Goal: Information Seeking & Learning: Learn about a topic

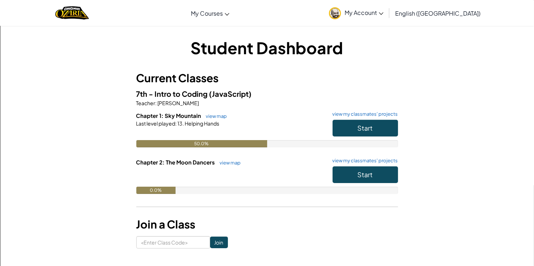
click at [369, 118] on h6 "Chapter 1: Sky Mountain view map view my classmates' projects" at bounding box center [267, 116] width 262 height 8
click at [365, 123] on button "Start" at bounding box center [365, 128] width 65 height 17
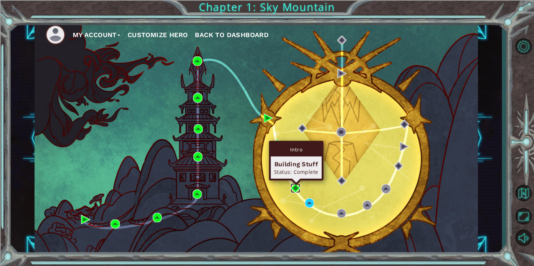
click at [296, 188] on img at bounding box center [295, 187] width 9 height 9
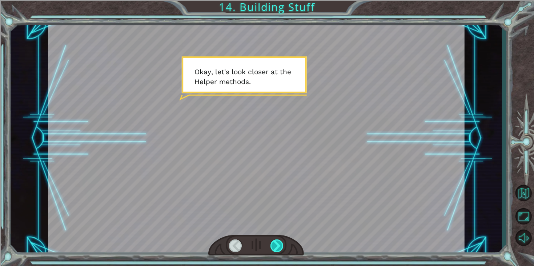
click at [271, 245] on div at bounding box center [277, 245] width 13 height 13
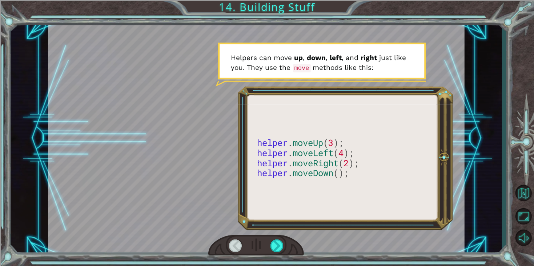
click at [305, 188] on div at bounding box center [256, 138] width 417 height 234
click at [305, 189] on div at bounding box center [256, 138] width 417 height 234
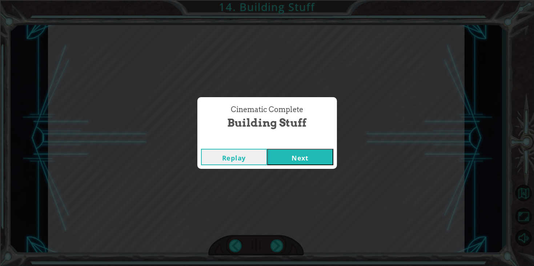
click at [310, 167] on div "Replay Next" at bounding box center [267, 157] width 140 height 24
click at [310, 165] on div "Replay Next" at bounding box center [267, 157] width 140 height 24
click at [307, 160] on button "Next" at bounding box center [300, 157] width 66 height 16
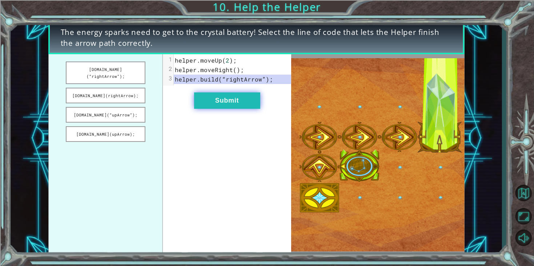
click at [202, 97] on button "Submit" at bounding box center [227, 100] width 66 height 16
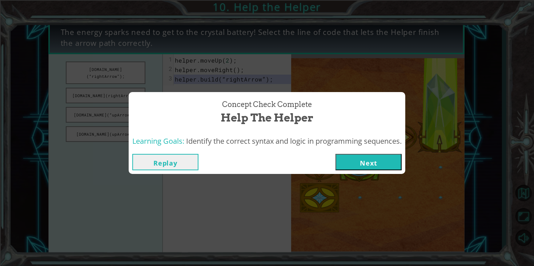
click at [344, 155] on button "Next" at bounding box center [369, 162] width 66 height 16
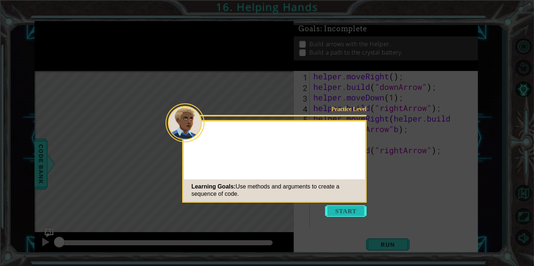
click at [349, 212] on button "Start" at bounding box center [346, 211] width 41 height 12
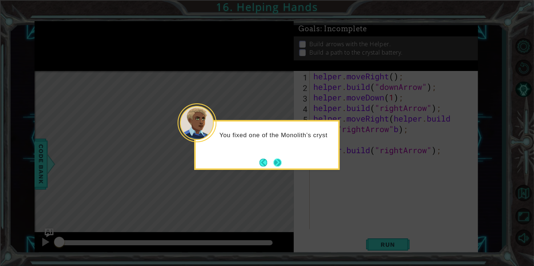
click at [280, 159] on button "Next" at bounding box center [278, 163] width 8 height 8
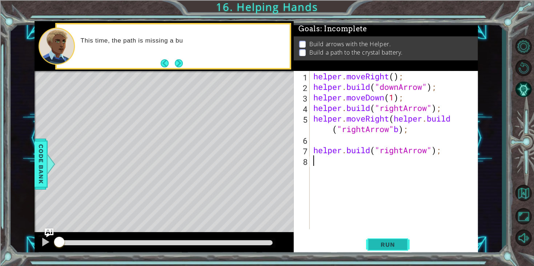
click at [367, 244] on button "Run" at bounding box center [388, 244] width 44 height 19
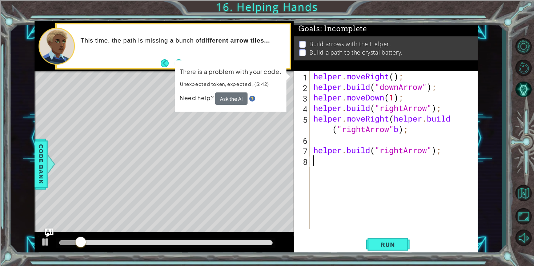
click at [465, 120] on div "helper . moveRight ( ) ; helper . build ( "downArrow" ) ; helper . moveDown ( 1…" at bounding box center [396, 160] width 168 height 179
click at [460, 117] on div "helper . moveRight ( ) ; helper . build ( "downArrow" ) ; helper . moveDown ( 1…" at bounding box center [396, 160] width 168 height 179
click at [442, 113] on div "helper . moveRight ( ) ; helper . build ( "downArrow" ) ; helper . moveDown ( 1…" at bounding box center [396, 160] width 168 height 179
click at [460, 126] on div "helper . moveRight ( ) ; helper . build ( "downArrow" ) ; helper . moveDown ( 1…" at bounding box center [396, 160] width 168 height 179
click at [460, 127] on div "helper . moveRight ( ) ; helper . build ( "downArrow" ) ; helper . moveDown ( 1…" at bounding box center [396, 160] width 168 height 179
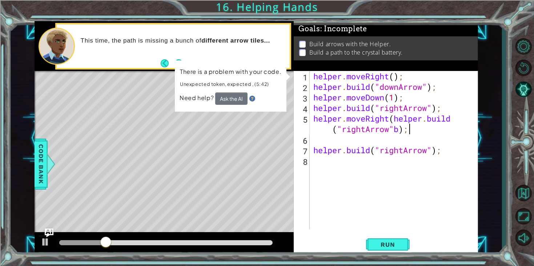
click at [466, 121] on div "helper . moveRight ( ) ; helper . build ( "downArrow" ) ; helper . moveDown ( 1…" at bounding box center [396, 160] width 168 height 179
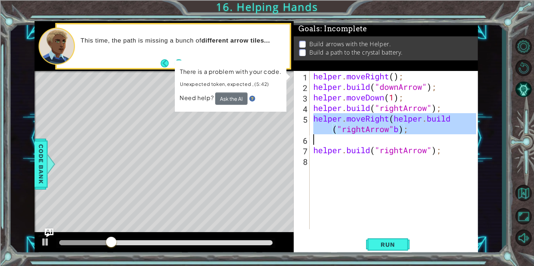
click at [466, 121] on div "helper . moveRight ( ) ; helper . build ( "downArrow" ) ; helper . moveDown ( 1…" at bounding box center [396, 160] width 168 height 179
click at [466, 121] on div "helper . moveRight ( ) ; helper . build ( "downArrow" ) ; helper . moveDown ( 1…" at bounding box center [394, 150] width 164 height 158
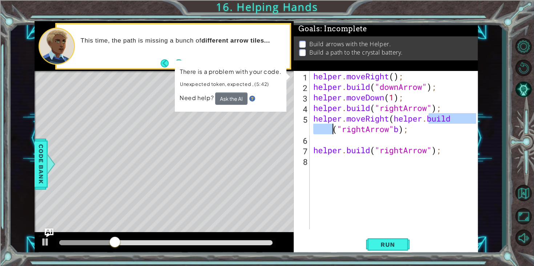
click at [466, 121] on div "helper . moveRight ( ) ; helper . build ( "downArrow" ) ; helper . moveDown ( 1…" at bounding box center [396, 160] width 168 height 179
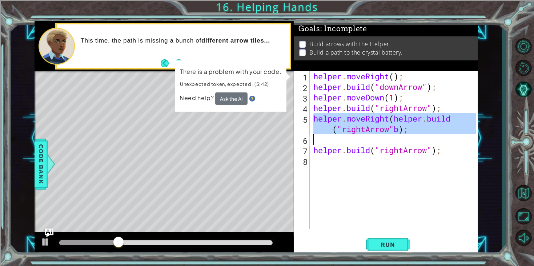
click at [466, 121] on div "helper . moveRight ( ) ; helper . build ( "downArrow" ) ; helper . moveDown ( 1…" at bounding box center [394, 150] width 164 height 158
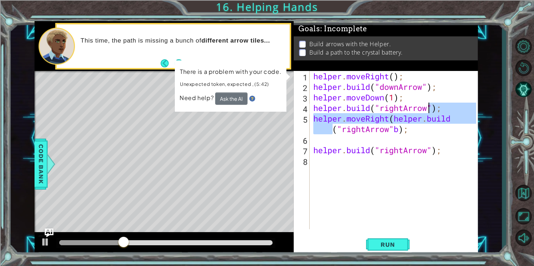
drag, startPoint x: 466, startPoint y: 121, endPoint x: 432, endPoint y: 111, distance: 35.1
click at [432, 111] on div "helper . moveRight ( ) ; helper . build ( "downArrow" ) ; helper . moveDown ( 1…" at bounding box center [396, 160] width 168 height 179
click at [470, 123] on div "helper . moveRight ( ) ; helper . build ( "downArrow" ) ; helper . moveDown ( 1…" at bounding box center [394, 150] width 164 height 158
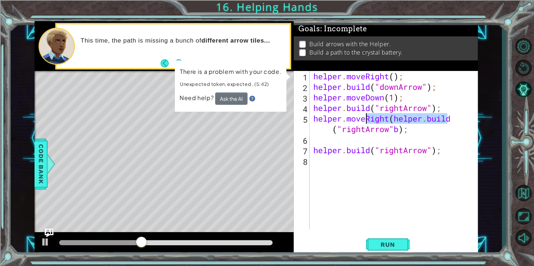
drag, startPoint x: 469, startPoint y: 122, endPoint x: 364, endPoint y: 118, distance: 104.8
click at [364, 118] on div "helper . moveRight ( ) ; helper . build ( "downArrow" ) ; helper . moveDown ( 1…" at bounding box center [396, 160] width 168 height 179
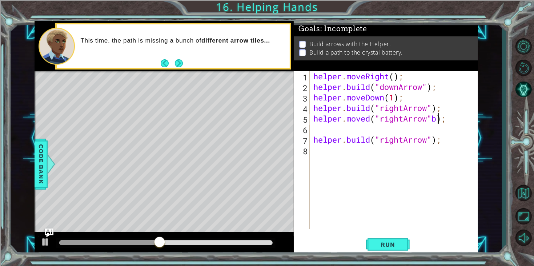
click at [439, 121] on div "helper . moveRight ( ) ; helper . build ( "downArrow" ) ; helper . moveDown ( 1…" at bounding box center [396, 160] width 168 height 179
click at [395, 242] on span "Run" at bounding box center [388, 244] width 29 height 7
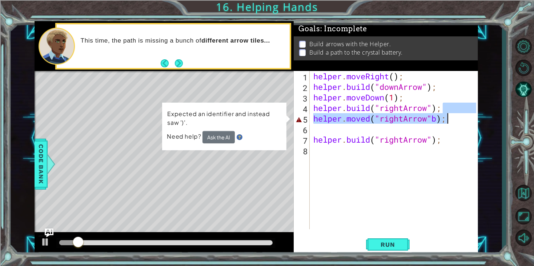
drag, startPoint x: 451, startPoint y: 111, endPoint x: 501, endPoint y: 112, distance: 50.6
click at [501, 112] on div "1 ההההההההההההההההההההההההההההההההההההההההההההההההההההההההההההההההההההההההההההה…" at bounding box center [257, 138] width 492 height 234
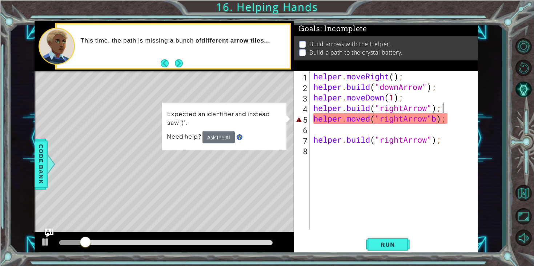
click at [440, 117] on div "helper . moveRight ( ) ; helper . build ( "downArrow" ) ; helper . moveDown ( 1…" at bounding box center [396, 160] width 168 height 179
type textarea "helper.moved("rightArrow");"
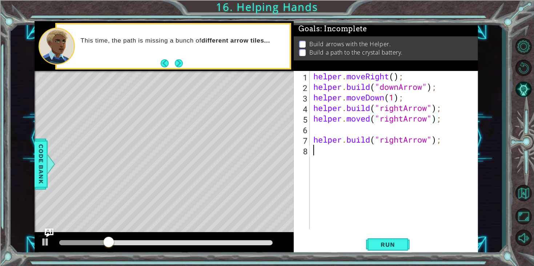
click at [423, 178] on div "helper . moveRight ( ) ; helper . build ( "downArrow" ) ; helper . moveDown ( 1…" at bounding box center [396, 160] width 168 height 179
click at [373, 241] on button "Run" at bounding box center [388, 244] width 44 height 19
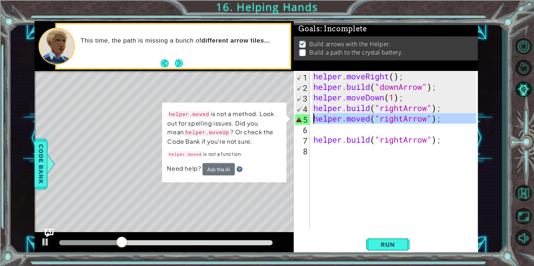
drag, startPoint x: 463, startPoint y: 125, endPoint x: 179, endPoint y: 118, distance: 284.2
click at [179, 118] on div "1 ההההההההההההההההההההההההההההההההההההההההההההההההההההההההההההההההההההההההההההה…" at bounding box center [257, 138] width 444 height 234
type textarea "helper.moved("rightArrow");"
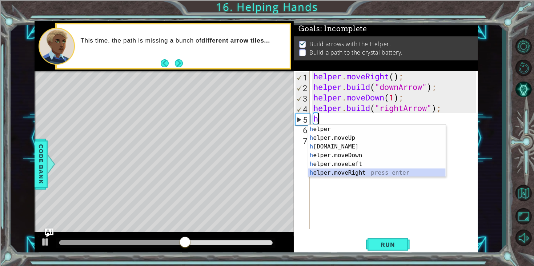
click at [339, 172] on div "h elper press enter h elper.moveUp press enter h [DOMAIN_NAME] press enter h el…" at bounding box center [376, 160] width 137 height 70
type textarea "helper.moveRight(1);"
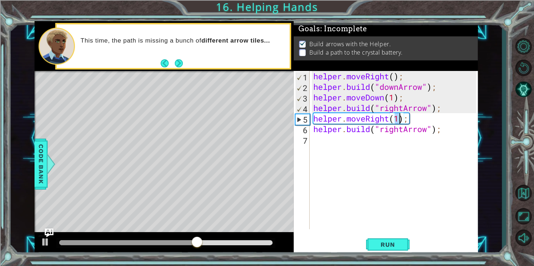
click at [338, 141] on div "helper . moveRight ( ) ; helper . build ( "downArrow" ) ; helper . moveDown ( 1…" at bounding box center [396, 160] width 168 height 179
click at [315, 143] on div "helper . moveRight ( ) ; helper . build ( "downArrow" ) ; helper . moveDown ( 1…" at bounding box center [396, 160] width 168 height 179
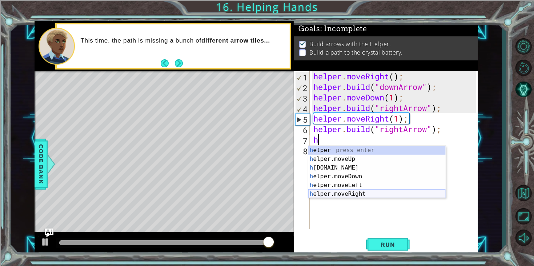
click at [357, 194] on div "h elper press enter h elper.moveUp press enter h [DOMAIN_NAME] press enter h el…" at bounding box center [376, 181] width 137 height 70
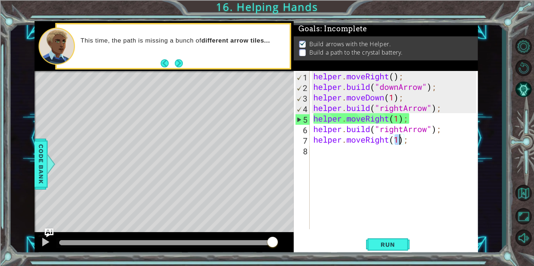
type textarea "helper.moveRight(1);"
click at [279, 145] on div "Level Map" at bounding box center [203, 178] width 336 height 214
click at [353, 161] on div "helper . moveRight ( ) ; helper . build ( "downArrow" ) ; helper . moveDown ( 1…" at bounding box center [396, 160] width 168 height 179
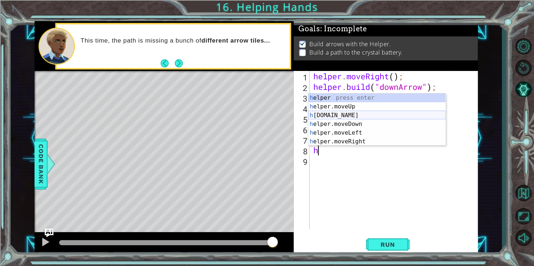
click at [334, 117] on div "h elper press enter h elper.moveUp press enter h [DOMAIN_NAME] press enter h el…" at bounding box center [376, 128] width 137 height 70
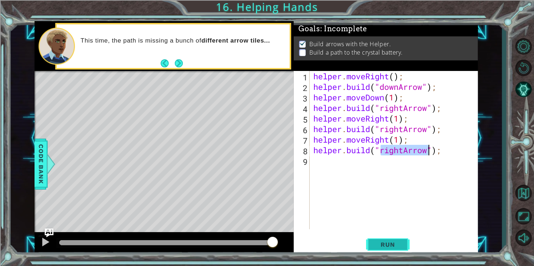
type textarea "[DOMAIN_NAME]("rightArrow");"
click at [390, 248] on button "Run" at bounding box center [388, 244] width 44 height 19
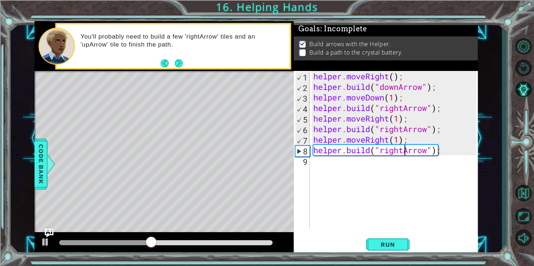
click at [403, 150] on div "helper . moveRight ( ) ; helper . build ( "downArrow" ) ; helper . moveDown ( 1…" at bounding box center [396, 160] width 168 height 179
click at [390, 247] on span "Run" at bounding box center [388, 244] width 29 height 7
type textarea "[DOMAIN_NAME]("upArrow");"
click at [377, 247] on span "Run" at bounding box center [388, 244] width 29 height 7
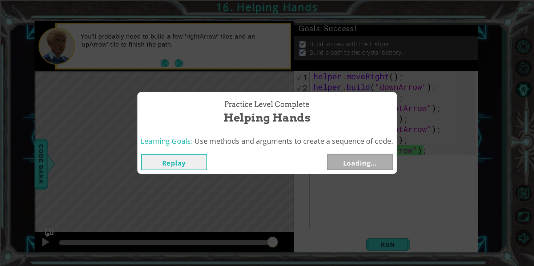
click at [381, 242] on div "Practice Level Complete Helping Hands Learning Goals: Use methods and arguments…" at bounding box center [267, 133] width 534 height 266
click at [337, 162] on button "Next" at bounding box center [360, 162] width 66 height 16
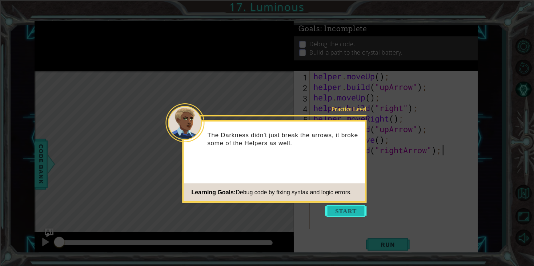
click at [344, 210] on button "Start" at bounding box center [346, 211] width 41 height 12
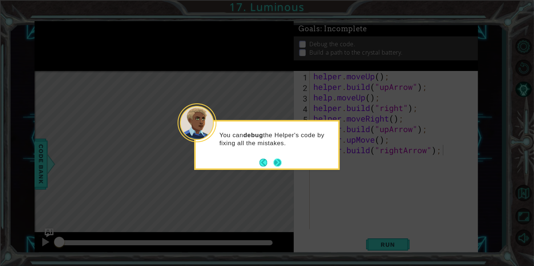
click at [274, 166] on button "Next" at bounding box center [278, 162] width 8 height 8
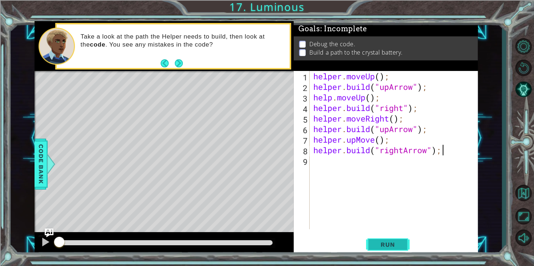
click at [382, 250] on button "Run" at bounding box center [388, 244] width 44 height 19
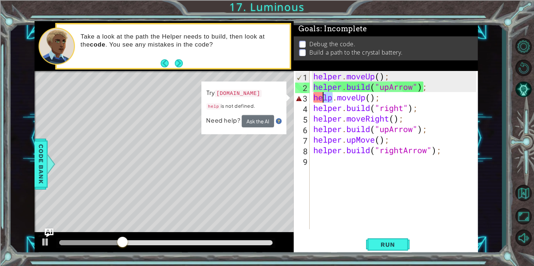
drag, startPoint x: 332, startPoint y: 95, endPoint x: 311, endPoint y: 95, distance: 21.5
click at [311, 95] on div "[DOMAIN_NAME]("rightArrow"); 1 2 3 4 5 6 7 8 9 helper . moveUp ( ) ; helper . b…" at bounding box center [385, 150] width 183 height 158
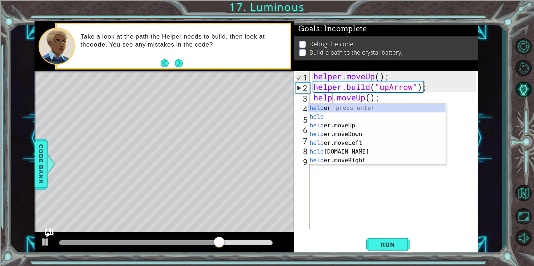
scroll to position [0, 1]
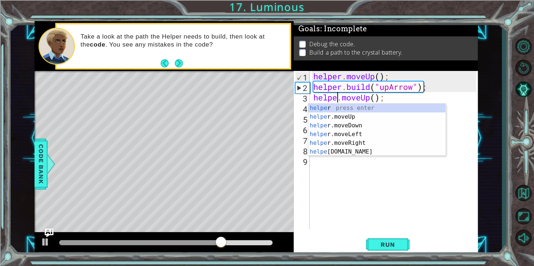
type textarea "helper.moveUp();"
click at [427, 170] on div "helper . moveUp ( ) ; helper . build ( "upArrow" ) ; helper . moveUp ( ) ; help…" at bounding box center [396, 160] width 168 height 179
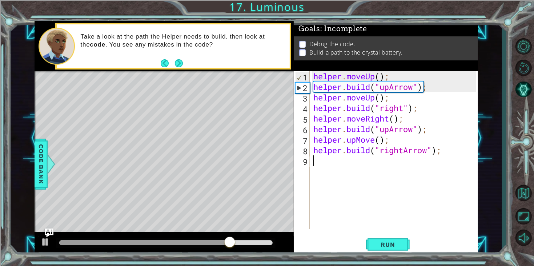
scroll to position [0, 0]
click at [392, 242] on span "Run" at bounding box center [388, 244] width 29 height 7
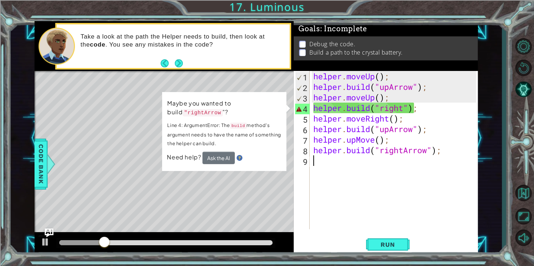
click at [404, 106] on div "helper . moveUp ( ) ; helper . build ( "upArrow" ) ; helper . moveUp ( ) ; help…" at bounding box center [396, 160] width 168 height 179
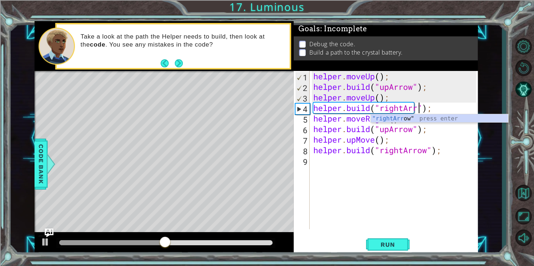
scroll to position [0, 5]
type textarea "[DOMAIN_NAME]("rightArrow");"
click at [466, 191] on div "helper . moveUp ( ) ; helper . build ( "upArrow" ) ; helper . moveUp ( ) ; help…" at bounding box center [396, 160] width 168 height 179
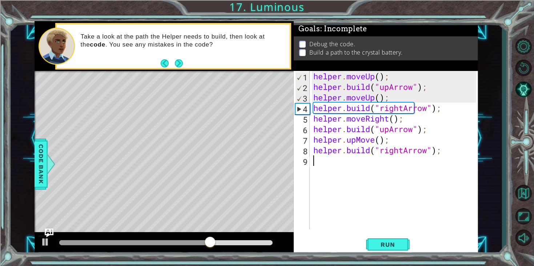
scroll to position [0, 0]
click at [436, 113] on div "helper . moveUp ( ) ; helper . build ( "upArrow" ) ; helper . moveUp ( ) ; help…" at bounding box center [396, 160] width 168 height 179
type textarea "[DOMAIN_NAME]("rightArrow");"
click at [373, 242] on button "Run" at bounding box center [388, 244] width 44 height 19
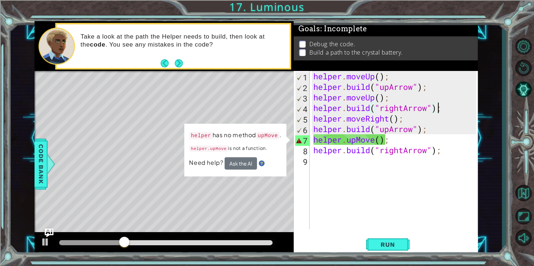
click at [364, 204] on div "helper . moveUp ( ) ; helper . build ( "upArrow" ) ; helper . moveUp ( ) ; help…" at bounding box center [396, 160] width 168 height 179
click at [313, 219] on div "helper . moveUp ( ) ; helper . build ( "upArrow" ) ; helper . moveUp ( ) ; help…" at bounding box center [396, 160] width 168 height 179
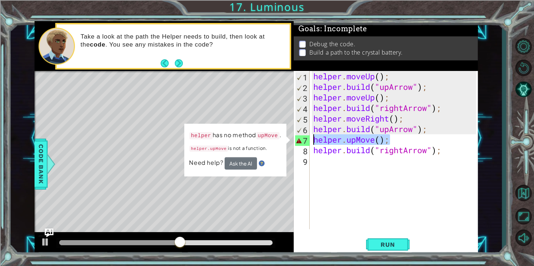
drag, startPoint x: 432, startPoint y: 140, endPoint x: 299, endPoint y: 143, distance: 133.5
click at [299, 143] on div "1 2 3 4 5 6 7 8 9 helper . moveUp ( ) ; helper . build ( "upArrow" ) ; helper .…" at bounding box center [385, 150] width 183 height 158
type textarea "helper.upMove();"
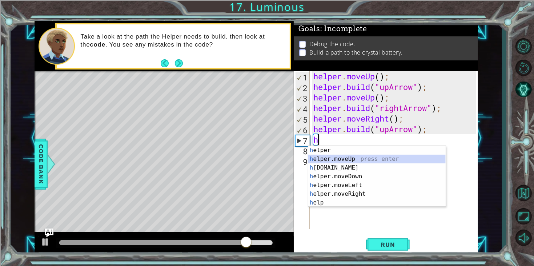
click at [359, 161] on div "h elper press enter h elper.moveUp press enter h [DOMAIN_NAME] press enter h el…" at bounding box center [376, 185] width 137 height 79
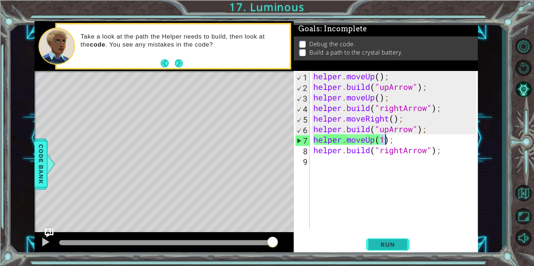
type textarea "helper.moveUp(1);"
click at [387, 248] on span "Run" at bounding box center [388, 244] width 29 height 7
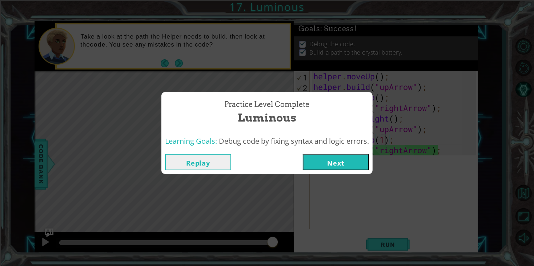
click at [348, 160] on button "Next" at bounding box center [336, 162] width 66 height 16
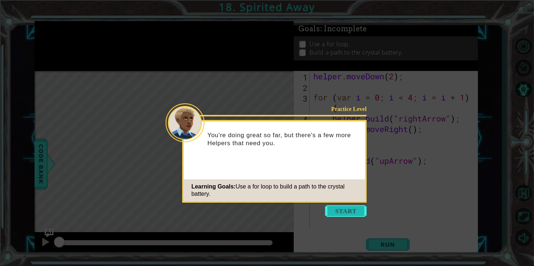
click at [349, 211] on button "Start" at bounding box center [346, 211] width 41 height 12
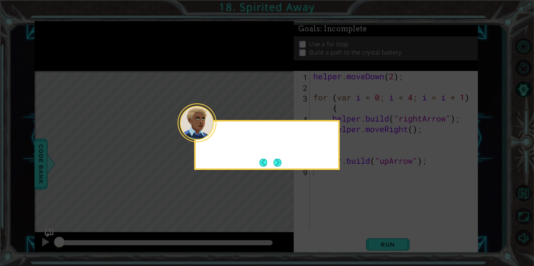
click at [349, 211] on icon at bounding box center [267, 133] width 534 height 266
click at [284, 165] on div "Sometimes, a Helper needs to repeat the same steps over and over again." at bounding box center [267, 145] width 145 height 50
click at [276, 161] on button "Next" at bounding box center [278, 163] width 8 height 8
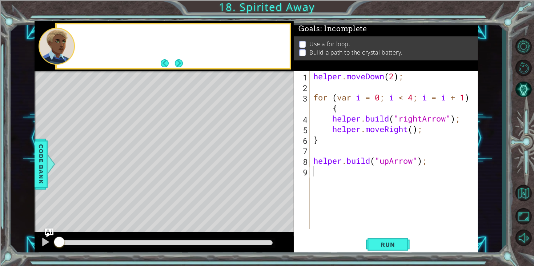
click at [276, 161] on div "Level Map" at bounding box center [203, 178] width 336 height 214
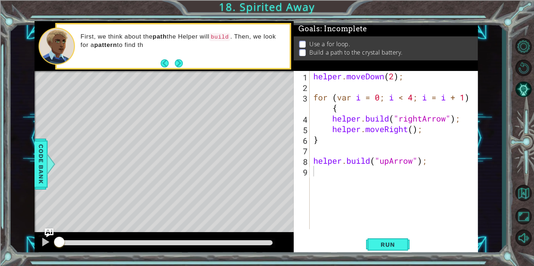
click at [177, 68] on footer at bounding box center [172, 63] width 22 height 11
click at [175, 60] on button "Next" at bounding box center [179, 63] width 8 height 8
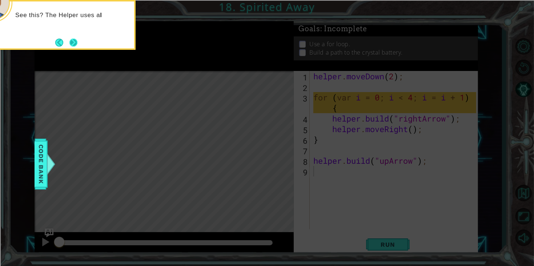
click at [69, 40] on button "Next" at bounding box center [73, 43] width 8 height 8
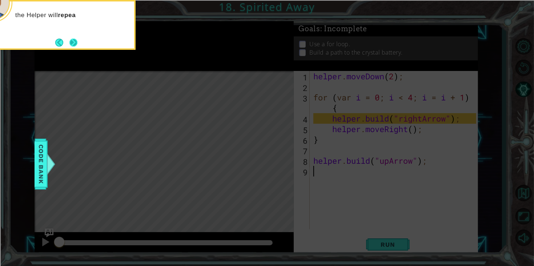
click at [73, 47] on button "Next" at bounding box center [73, 43] width 8 height 8
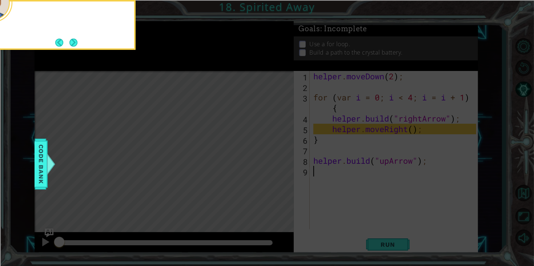
click at [72, 48] on div at bounding box center [62, 25] width 145 height 50
click at [72, 47] on button "Next" at bounding box center [73, 43] width 8 height 8
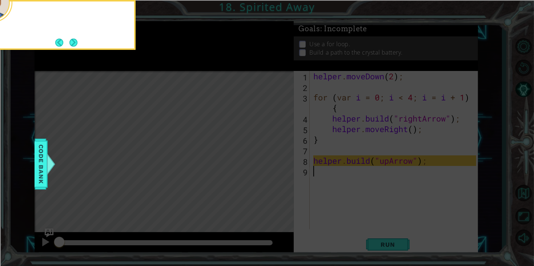
click at [72, 47] on button "Next" at bounding box center [73, 42] width 8 height 8
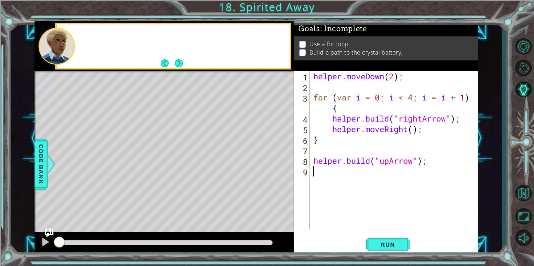
click at [72, 47] on div at bounding box center [57, 46] width 36 height 37
click at [175, 67] on button "Next" at bounding box center [179, 63] width 8 height 8
click at [173, 67] on footer at bounding box center [172, 63] width 22 height 11
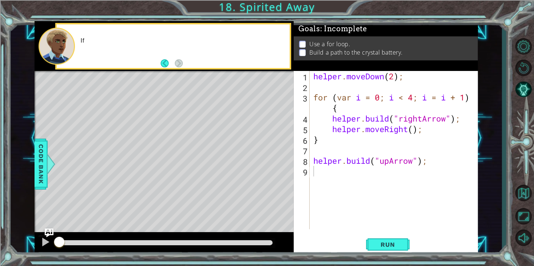
click at [173, 67] on footer at bounding box center [172, 63] width 22 height 11
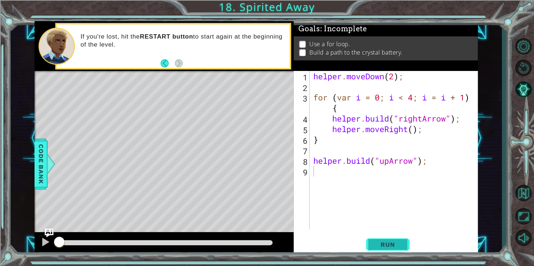
click at [378, 247] on span "Run" at bounding box center [388, 244] width 29 height 7
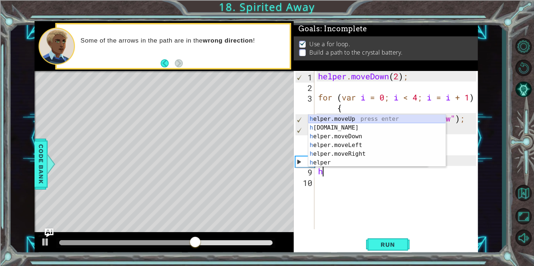
click at [346, 123] on div "h elper.moveUp press enter h [DOMAIN_NAME] press enter h elper.moveDown press e…" at bounding box center [376, 150] width 137 height 70
type textarea "helper.moveUp(1);"
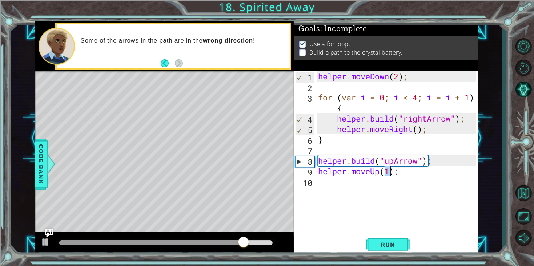
click at [347, 189] on div "helper . moveDown ( 2 ) ; for ( var i = 0 ; i < 4 ; i = i + 1 ) { helper . buil…" at bounding box center [399, 160] width 164 height 179
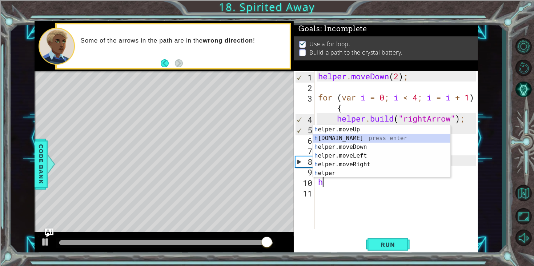
click at [349, 135] on div "h elper.moveUp press enter h [DOMAIN_NAME] press enter h elper.moveDown press e…" at bounding box center [381, 160] width 137 height 70
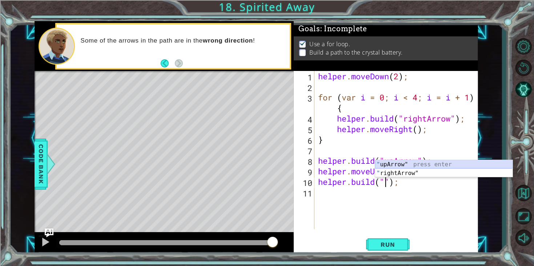
click at [402, 165] on div "" upArrow" press enter " rightArrow" press enter" at bounding box center [443, 177] width 137 height 35
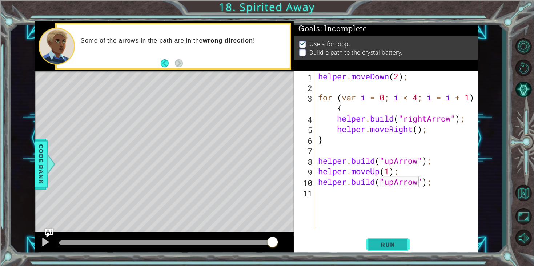
type textarea "[DOMAIN_NAME]("upArrow");"
click at [401, 246] on span "Run" at bounding box center [388, 244] width 29 height 7
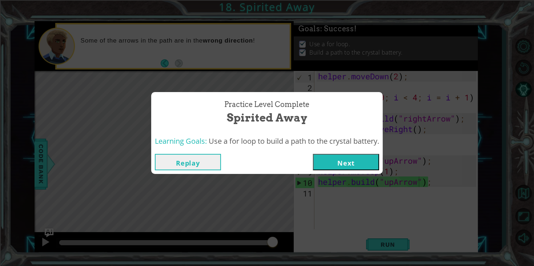
click at [358, 161] on button "Next" at bounding box center [346, 162] width 66 height 16
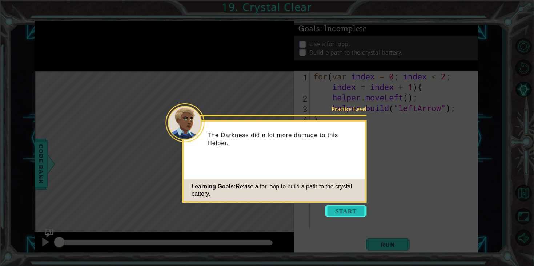
click at [357, 211] on button "Start" at bounding box center [346, 211] width 41 height 12
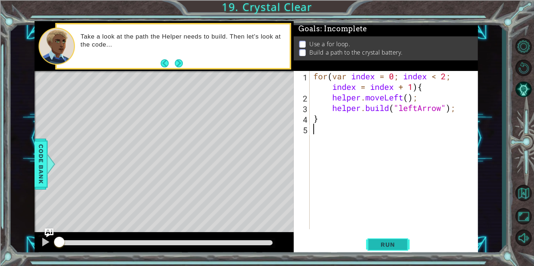
click at [389, 239] on button "Run" at bounding box center [388, 244] width 44 height 19
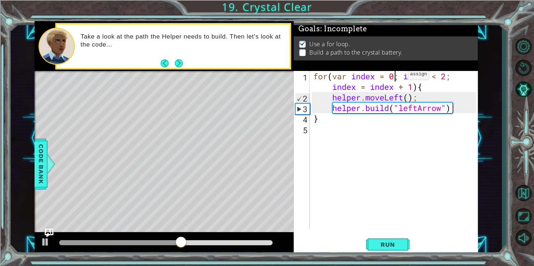
click at [397, 76] on div "for ( var index = 0 ; index < 2 ; index = index + 1 ) { helper . moveLeft ( ) ;…" at bounding box center [396, 166] width 168 height 190
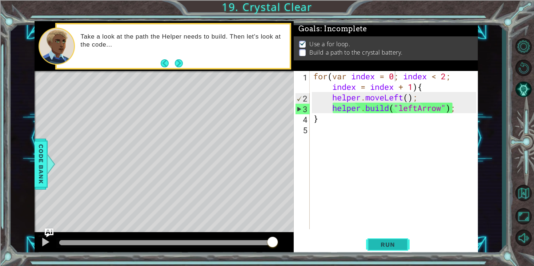
click at [402, 243] on button "Run" at bounding box center [388, 244] width 44 height 19
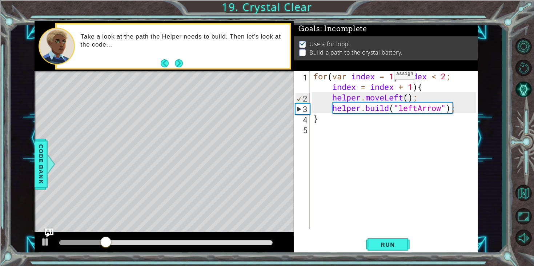
scroll to position [0, 3]
click at [388, 246] on span "Run" at bounding box center [388, 244] width 29 height 7
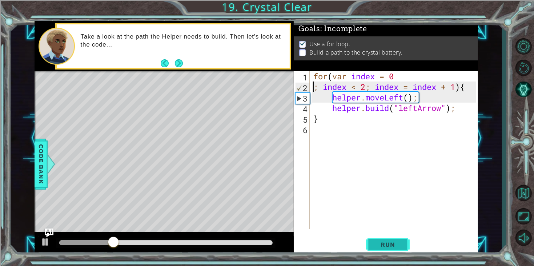
click at [374, 247] on span "Run" at bounding box center [388, 244] width 29 height 7
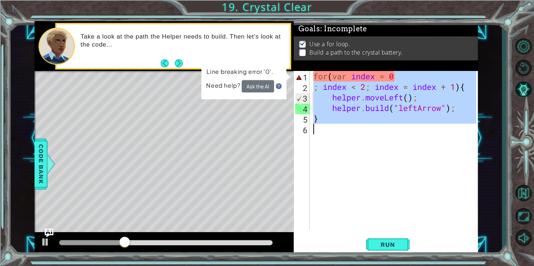
drag, startPoint x: 412, startPoint y: 79, endPoint x: 533, endPoint y: 170, distance: 151.2
click at [533, 170] on div "1 ההההההההההההההההההההההההההההההההההההההההההההההההההההההההההההההההההההההההההההה…" at bounding box center [267, 133] width 534 height 266
type textarea "for(var index = 0"
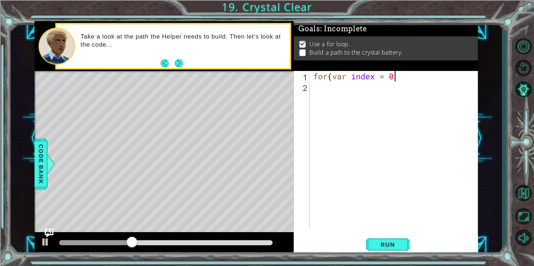
click at [533, 170] on div at bounding box center [523, 140] width 21 height 81
click at [447, 90] on div "for ( var index = 0" at bounding box center [396, 160] width 168 height 179
click at [420, 82] on div "for ( var index = 0" at bounding box center [396, 160] width 168 height 179
click at [395, 77] on div "for ( var index = 0" at bounding box center [396, 160] width 168 height 179
type textarea "f"
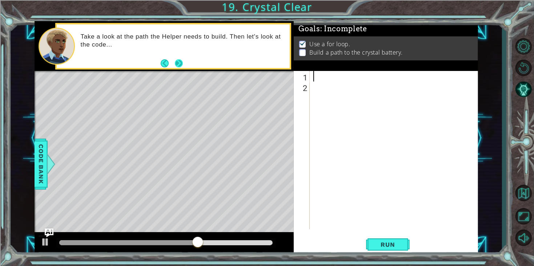
click at [183, 67] on button "Next" at bounding box center [179, 63] width 8 height 8
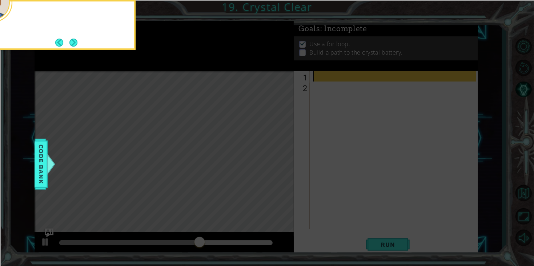
click at [185, 68] on icon at bounding box center [267, 39] width 534 height 452
click at [70, 36] on div "This loop will work better if it rep" at bounding box center [62, 25] width 145 height 50
click at [70, 36] on div "This loop will work better if it repeats a" at bounding box center [63, 22] width 143 height 37
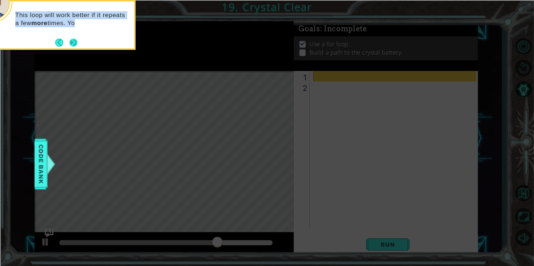
click at [76, 43] on button "Next" at bounding box center [73, 43] width 8 height 8
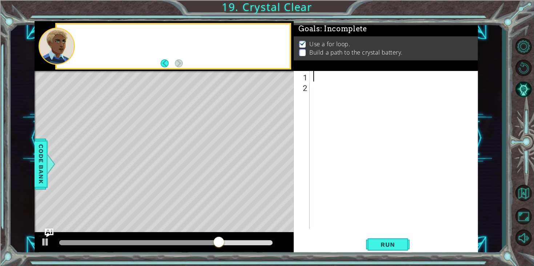
click at [76, 43] on div at bounding box center [183, 46] width 214 height 18
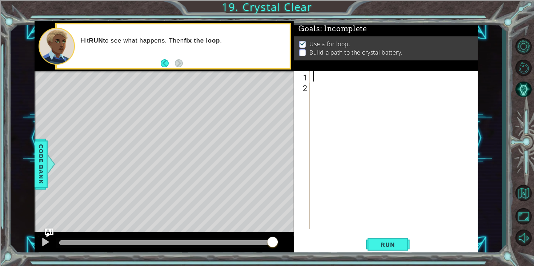
click at [318, 73] on div at bounding box center [396, 160] width 168 height 179
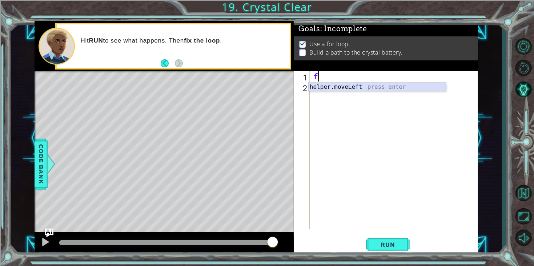
click at [390, 88] on div "helper.moveLe f t press enter" at bounding box center [376, 96] width 137 height 26
type textarea "helper.moveLeft(1);"
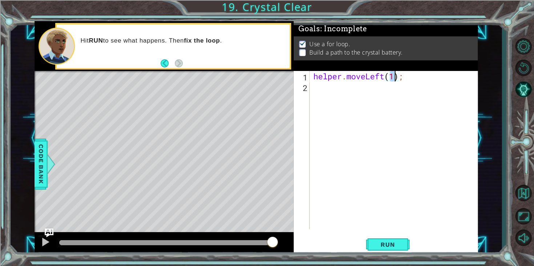
click at [321, 93] on div "helper . moveLeft ( 1 ) ;" at bounding box center [396, 160] width 168 height 179
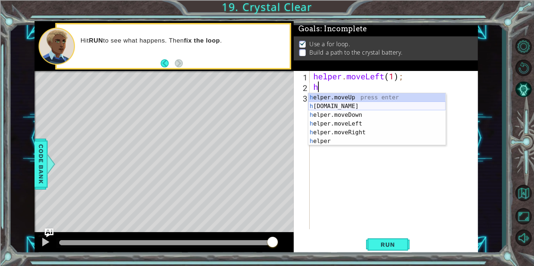
click at [346, 108] on div "h elper.moveUp press enter h [DOMAIN_NAME] press enter h elper.moveDown press e…" at bounding box center [376, 128] width 137 height 70
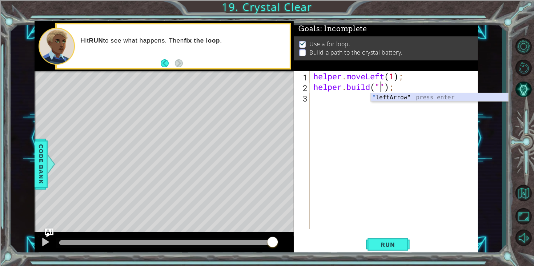
click at [399, 96] on div "" leftArrow" press enter" at bounding box center [439, 106] width 137 height 26
type textarea "[DOMAIN_NAME]("leftArrow");"
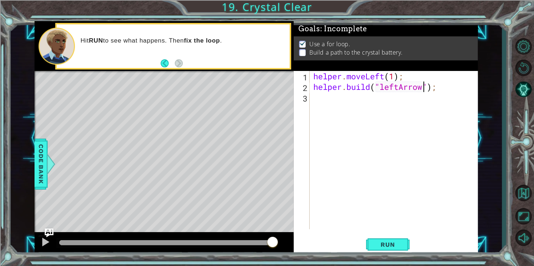
click at [319, 104] on div "helper . moveLeft ( 1 ) ; helper . build ( "leftArrow" ) ;" at bounding box center [396, 160] width 168 height 179
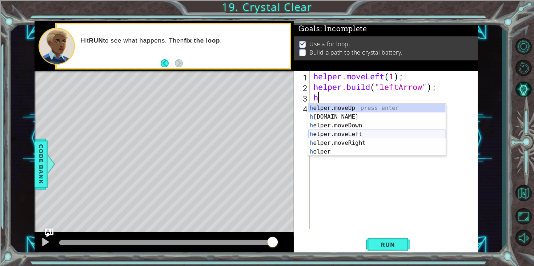
click at [348, 134] on div "h elper.moveUp press enter h [DOMAIN_NAME] press enter h elper.moveDown press e…" at bounding box center [376, 139] width 137 height 70
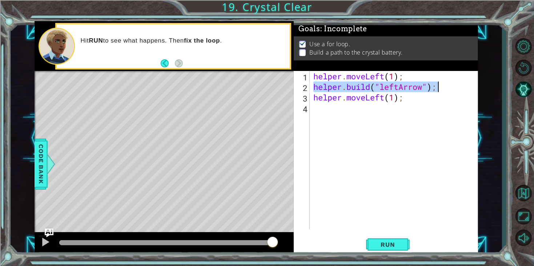
drag, startPoint x: 313, startPoint y: 85, endPoint x: 438, endPoint y: 91, distance: 125.3
click at [438, 91] on div "helper . moveLeft ( 1 ) ; helper . build ( "leftArrow" ) ; helper . moveLeft ( …" at bounding box center [396, 160] width 168 height 179
type textarea "[DOMAIN_NAME]("leftArrow");"
click at [322, 116] on div "helper . moveLeft ( 1 ) ; helper . build ( "leftArrow" ) ; helper . moveLeft ( …" at bounding box center [396, 160] width 168 height 179
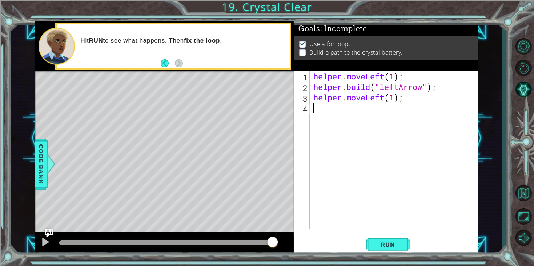
paste textarea "[DOMAIN_NAME]("leftArrow");"
type textarea "[DOMAIN_NAME]("leftArrow");"
click at [315, 120] on div "helper . moveLeft ( 1 ) ; helper . build ( "leftArrow" ) ; helper . moveLeft ( …" at bounding box center [396, 160] width 168 height 179
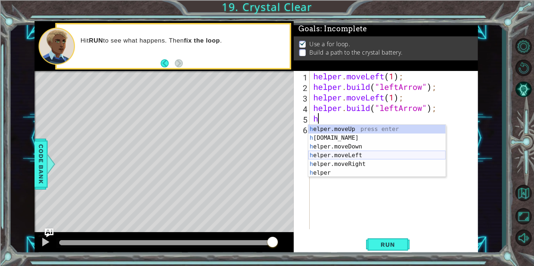
click at [351, 155] on div "h elper.moveUp press enter h [DOMAIN_NAME] press enter h elper.moveDown press e…" at bounding box center [376, 160] width 137 height 70
type textarea "helper.moveLeft(1);"
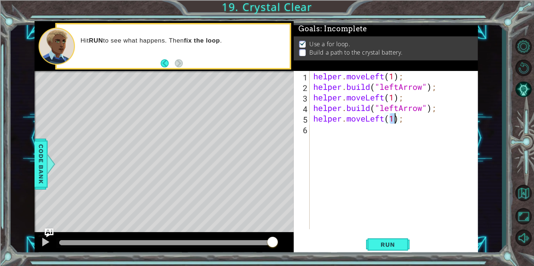
click at [321, 136] on div "helper . moveLeft ( 1 ) ; helper . build ( "leftArrow" ) ; helper . moveLeft ( …" at bounding box center [396, 160] width 168 height 179
click at [332, 143] on div "helper . moveLeft ( 1 ) ; helper . build ( "leftArrow" ) ; helper . moveLeft ( …" at bounding box center [396, 160] width 168 height 179
paste textarea "[DOMAIN_NAME]("leftArrow");"
type textarea "[DOMAIN_NAME]("leftArrow");"
click at [329, 144] on div "helper . moveLeft ( 1 ) ; helper . build ( "leftArrow" ) ; helper . moveLeft ( …" at bounding box center [396, 160] width 168 height 179
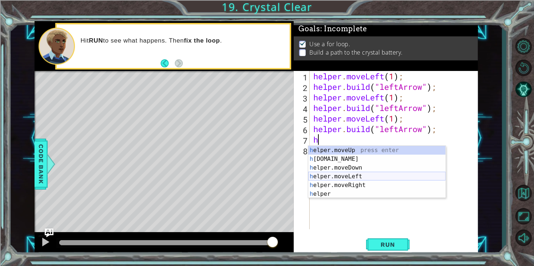
click at [352, 177] on div "h elper.moveUp press enter h [DOMAIN_NAME] press enter h elper.moveDown press e…" at bounding box center [376, 181] width 137 height 70
type textarea "helper.moveLeft(1);"
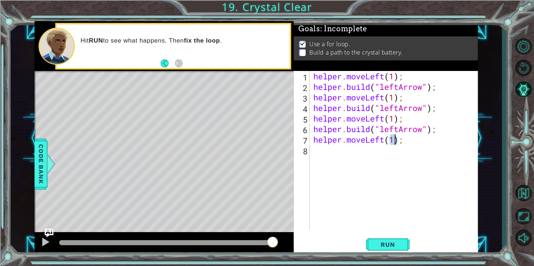
click at [317, 165] on div "helper . moveLeft ( 1 ) ; helper . build ( "leftArrow" ) ; helper . moveLeft ( …" at bounding box center [396, 160] width 168 height 179
paste textarea "[DOMAIN_NAME]("leftArrow");"
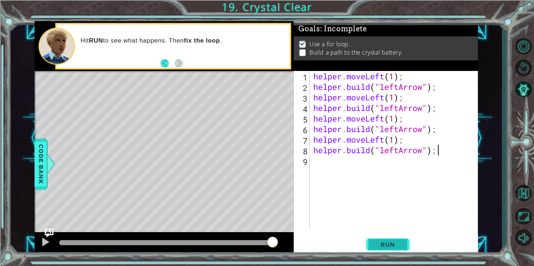
click at [376, 239] on button "Run" at bounding box center [388, 244] width 44 height 19
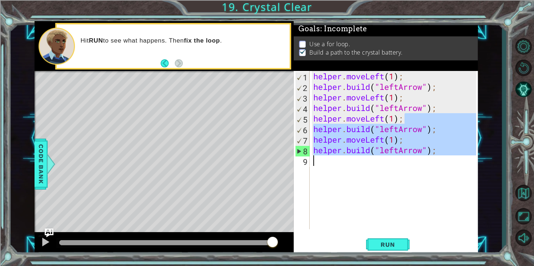
click at [292, 157] on div "1 ההההההההההההההההההההההההההההההההההההההההההההההההההההההההההההההההההההההההההההה…" at bounding box center [257, 138] width 444 height 234
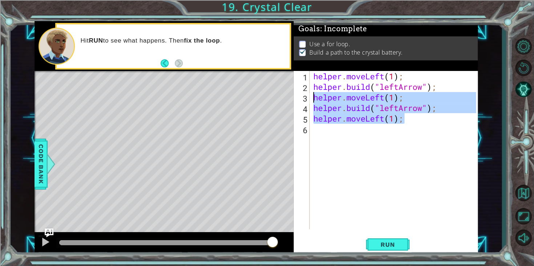
drag, startPoint x: 455, startPoint y: 114, endPoint x: 301, endPoint y: 97, distance: 154.8
click at [301, 97] on div "helper.moveLeft(1); 1 2 3 4 5 6 helper . moveLeft ( 1 ) ; helper . build ( "lef…" at bounding box center [385, 150] width 183 height 158
type textarea "helper.moveLeft(1); [DOMAIN_NAME]("leftArrow");"
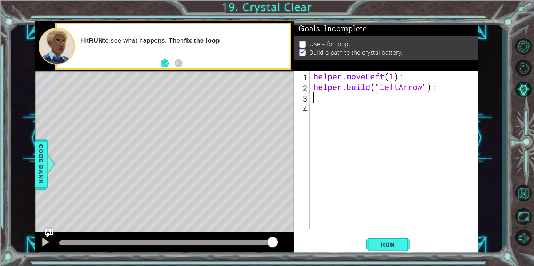
click at [311, 78] on div "1 2 3 4 helper . moveLeft ( 1 ) ; helper . build ( "leftArrow" ) ; הההההההההההה…" at bounding box center [385, 150] width 183 height 158
click at [313, 78] on div "helper . moveLeft ( 1 ) ; helper . build ( "leftArrow" ) ;" at bounding box center [396, 160] width 168 height 179
type textarea "helper.moveLeft(1);"
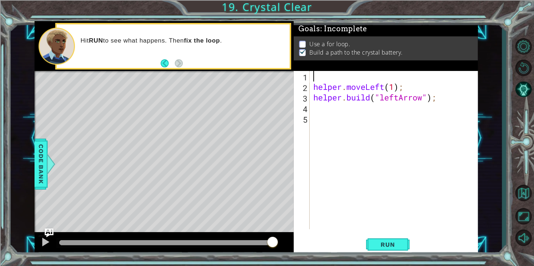
click at [314, 78] on div "helper . moveLeft ( 1 ) ; helper . build ( "leftArrow" ) ;" at bounding box center [396, 160] width 168 height 179
type textarea "l"
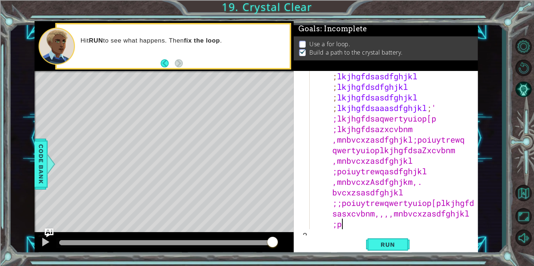
scroll to position [63, 0]
type textarea "jhgfdsdfgbhnm,,,kjhgfdfghjgfdfghjkkjhgfdsasdfghjkljhgfdssdfghjkjhgfdsasdfghjkl;…"
type textarea "nbvcdxs"
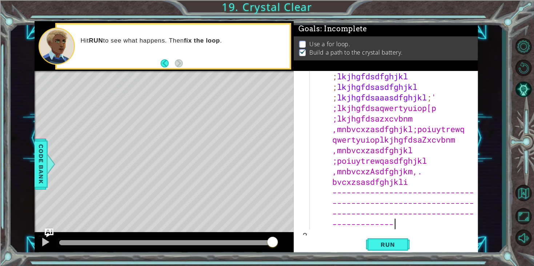
scroll to position [0, 106]
type textarea "jhgfdsdfgbhnm,,,kjhgfdfghjgfdfghjkkjhgfdsasdfghjkljhgfdssdfghjkjhgfdsasdfghjkl;…"
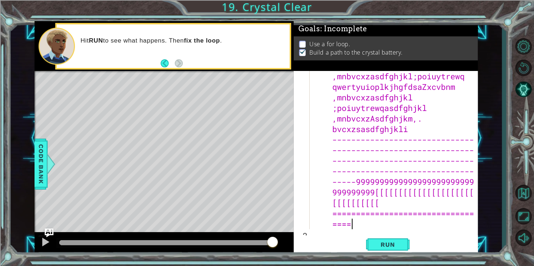
scroll to position [0, 0]
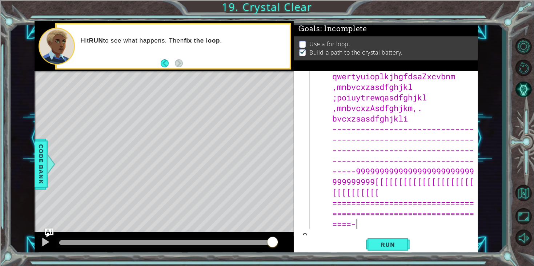
type textarea "----------------9999999999999999999999999999999999[[[[[[[[[[[[[[[[[[[[[[[[[[[[[…"
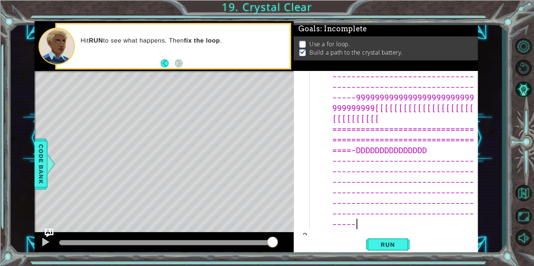
type textarea "DDDDDDDDDDDDDDD----------------------------------------------------------------…"
type textarea ";p"
type textarea "=-'"
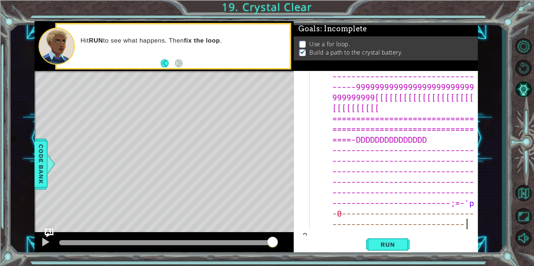
type textarea "'p-0-----------------------------------------------------------"
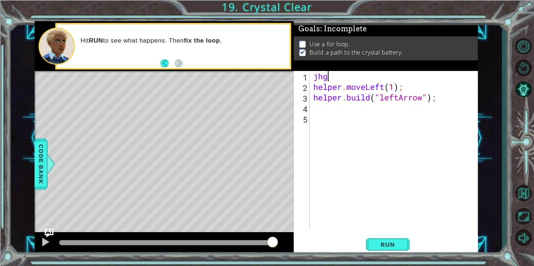
type textarea "j"
type textarea "g"
type textarea "h"
type textarea "f"
click at [388, 243] on span "Run" at bounding box center [388, 244] width 29 height 7
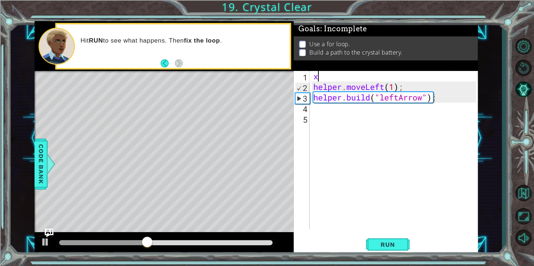
type textarea "x4"
click at [322, 132] on div "x4 helper . moveLeft ( 1 ) ; helper . build ( "leftArrow" ) ;" at bounding box center [396, 160] width 168 height 179
type textarea "}"
click at [384, 233] on div "} 1 2 3 4 5 6 x4 helper . moveLeft ( 1 ) ; helper . build ( "leftArrow" ) ; } ה…" at bounding box center [386, 163] width 184 height 184
click at [389, 242] on span "Run" at bounding box center [388, 244] width 29 height 7
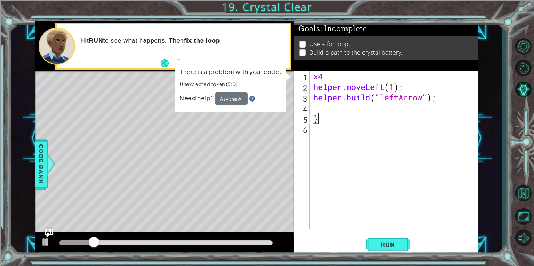
click at [359, 113] on div "x4 helper . moveLeft ( 1 ) ; helper . build ( "leftArrow" ) ; }" at bounding box center [396, 160] width 168 height 179
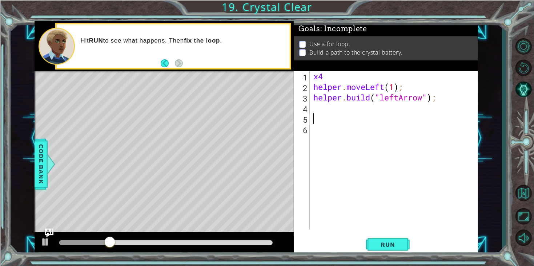
click at [323, 114] on div "x4 helper . moveLeft ( 1 ) ; helper . build ( "leftArrow" ) ;" at bounding box center [396, 160] width 168 height 179
click at [319, 111] on div "x4 helper . moveLeft ( 1 ) ; helper . build ( "leftArrow" ) ;" at bounding box center [396, 160] width 168 height 179
click at [368, 240] on button "Run" at bounding box center [388, 244] width 44 height 19
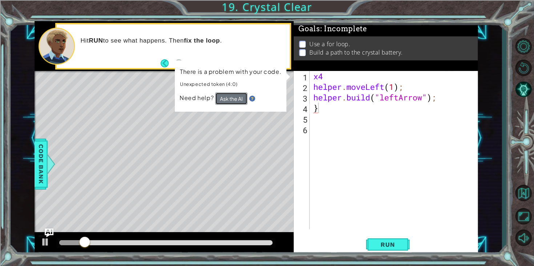
click at [241, 93] on button "Ask the AI" at bounding box center [231, 98] width 32 height 12
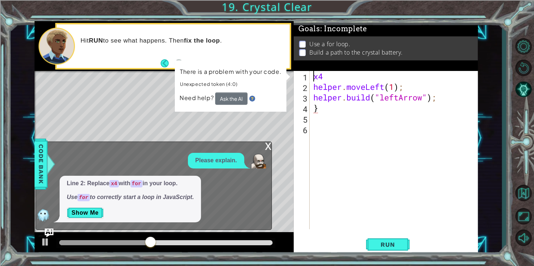
click at [314, 79] on div "x4 helper . moveLeft ( 1 ) ; helper . build ( "leftArrow" ) ; }" at bounding box center [396, 160] width 168 height 179
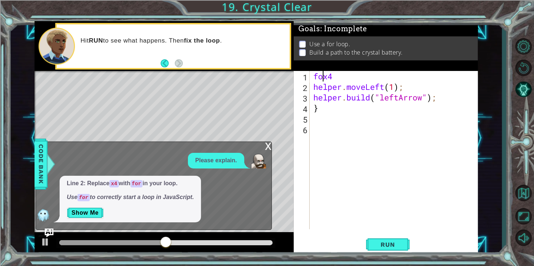
scroll to position [0, 0]
click at [393, 245] on span "Run" at bounding box center [388, 244] width 29 height 7
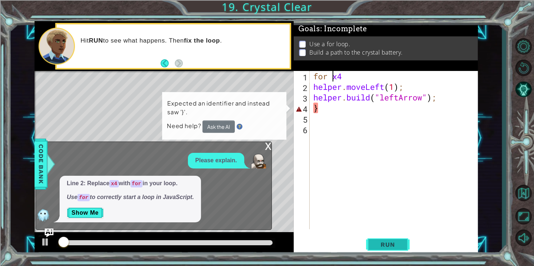
click at [393, 245] on span "Run" at bounding box center [388, 244] width 29 height 7
click at [218, 129] on button "Ask the AI" at bounding box center [219, 126] width 33 height 13
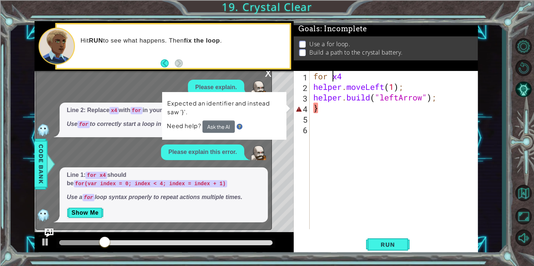
click at [74, 183] on code "for(var index = 0; index < 4; index = index + 1)" at bounding box center [151, 183] width 154 height 7
click at [185, 148] on p "Please explain this error." at bounding box center [202, 152] width 69 height 8
click at [356, 72] on div "for x4 helper . moveLeft ( 1 ) ; helper . build ( "leftArrow" ) ; }" at bounding box center [396, 160] width 168 height 179
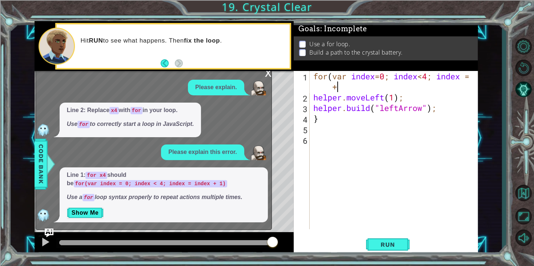
scroll to position [0, 7]
click at [386, 241] on span "Run" at bounding box center [388, 244] width 29 height 7
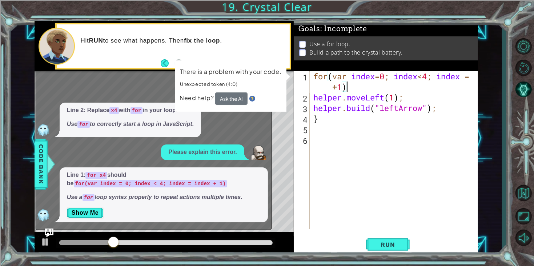
click at [214, 100] on span "Need help?" at bounding box center [197, 97] width 36 height 8
click at [225, 96] on button "Ask the AI" at bounding box center [231, 98] width 33 height 13
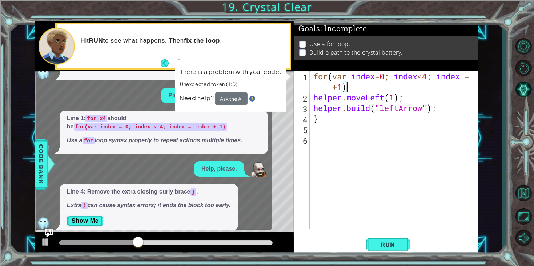
scroll to position [8, 0]
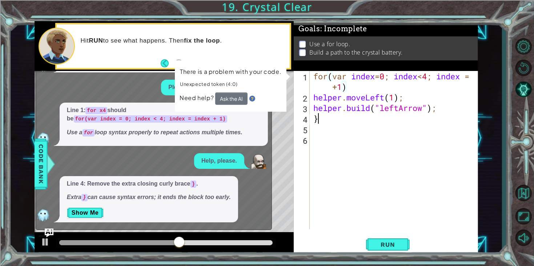
click at [361, 121] on div "for ( var index = 0 ; index < 4 ; index = + 1 ) helper . moveLeft ( 1 ) ; helpe…" at bounding box center [396, 166] width 168 height 190
type textarea "}"
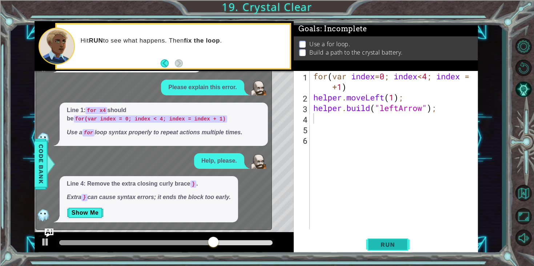
click at [392, 242] on span "Run" at bounding box center [388, 244] width 29 height 7
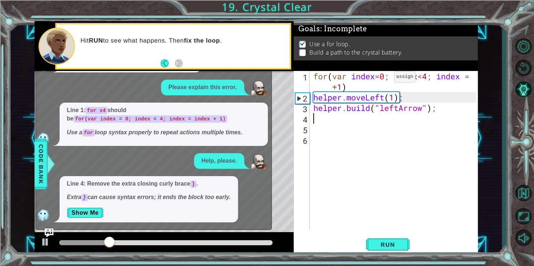
click at [309, 81] on div "1" at bounding box center [302, 82] width 15 height 21
click at [244, 95] on div "Please explain this error." at bounding box center [202, 88] width 83 height 16
click at [429, 78] on div "for ( var index = 0 ; index < 4 ; index = + 1 ) helper . moveLeft ( 1 ) ; helpe…" at bounding box center [396, 166] width 168 height 190
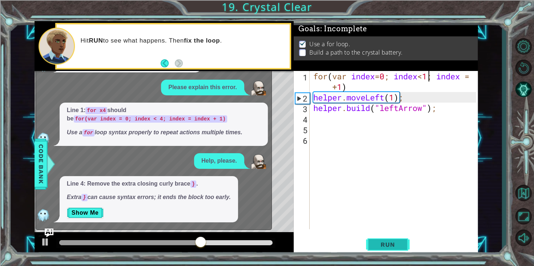
type textarea "for(var index=0; index<1; index = +1)"
click at [387, 246] on span "Run" at bounding box center [388, 244] width 29 height 7
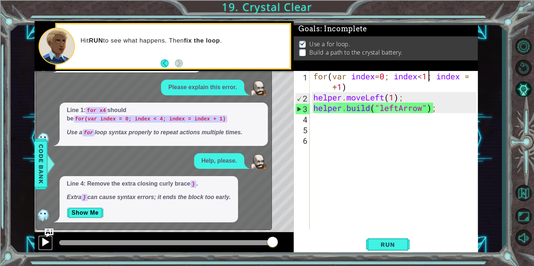
click at [48, 243] on div at bounding box center [45, 241] width 9 height 9
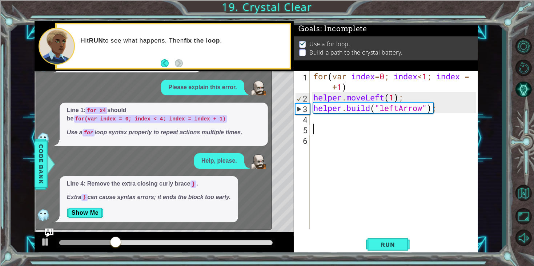
click at [332, 126] on div "for ( var index = 0 ; index < 1 ; index = + 1 ) helper . moveLeft ( 1 ) ; helpe…" at bounding box center [396, 166] width 168 height 190
type textarea "}"
click at [378, 250] on button "Run" at bounding box center [388, 244] width 44 height 19
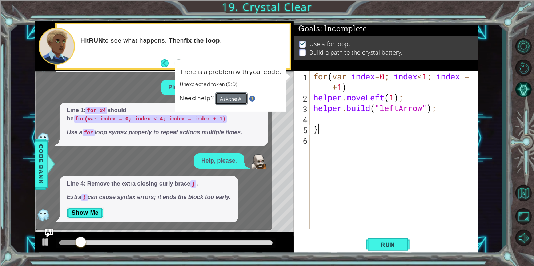
click at [229, 100] on button "Ask the AI" at bounding box center [231, 98] width 33 height 13
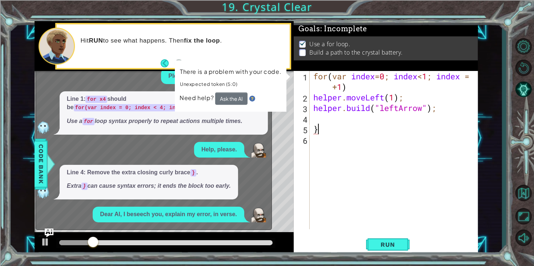
scroll to position [42, 0]
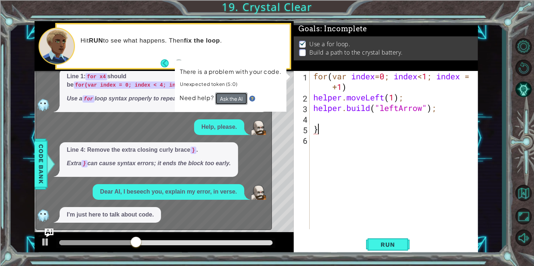
click at [229, 100] on button "Ask the AI" at bounding box center [231, 98] width 33 height 13
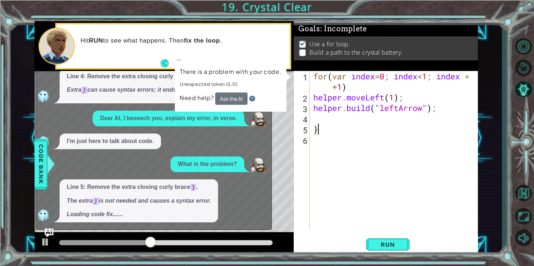
scroll to position [65, 0]
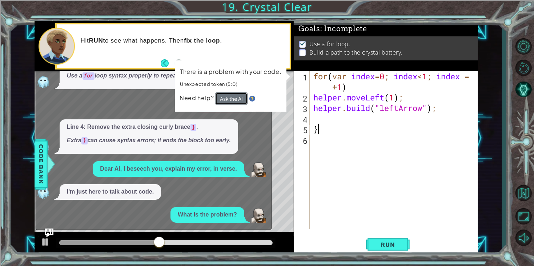
click at [229, 100] on button "Ask the AI" at bounding box center [231, 98] width 32 height 13
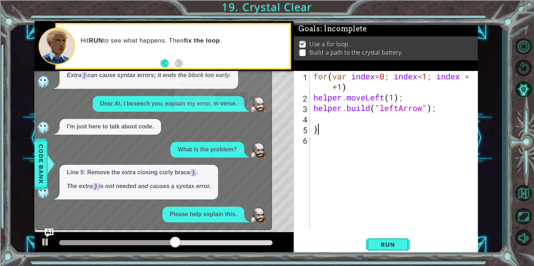
scroll to position [184, 0]
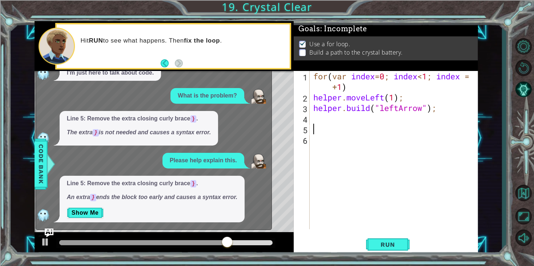
click at [316, 128] on div "for ( var index = 0 ; index < 1 ; index = + 1 ) helper . moveLeft ( 1 ) ; helpe…" at bounding box center [396, 166] width 168 height 190
click at [312, 123] on div "for ( var index = 0 ; index < 1 ; index = + 1 ) helper . moveLeft ( 1 ) ; helpe…" at bounding box center [396, 166] width 168 height 190
type textarea "}"
click at [375, 235] on button "Run" at bounding box center [388, 244] width 44 height 19
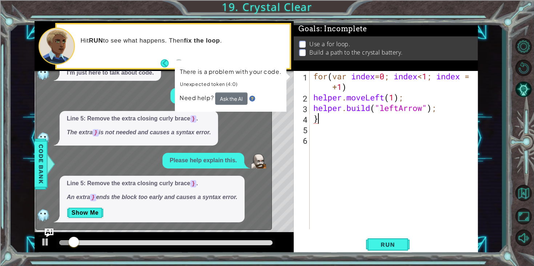
click at [242, 107] on div "There is a problem with your code. Unexpected token (4:0) Need help? Ask the AI" at bounding box center [231, 85] width 113 height 53
click at [238, 103] on button "Ask the AI" at bounding box center [231, 98] width 33 height 13
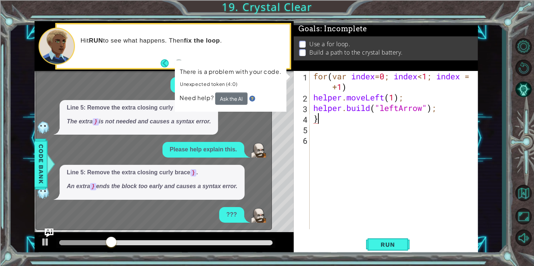
scroll to position [248, 0]
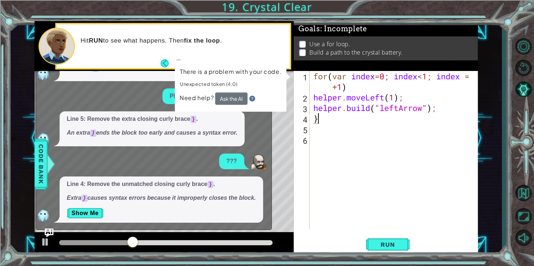
click at [220, 196] on em "Extra } causes syntax errors because it improperly closes the block." at bounding box center [161, 198] width 189 height 6
click at [349, 120] on div "for ( var index = 0 ; index < 1 ; index = + 1 ) helper . moveLeft ( 1 ) ; helpe…" at bounding box center [396, 166] width 168 height 190
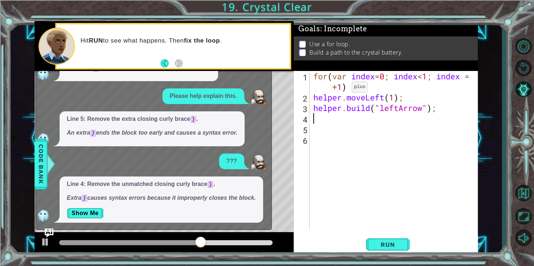
click at [342, 88] on div "for ( var index = 0 ; index < 1 ; index = + 1 ) helper . moveLeft ( 1 ) ; helpe…" at bounding box center [396, 166] width 168 height 190
click at [383, 245] on span "Run" at bounding box center [388, 244] width 29 height 7
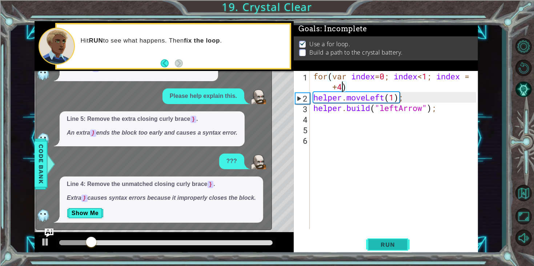
type textarea "for(var index=0; index<1; index = +4)"
click at [398, 247] on span "Run" at bounding box center [388, 244] width 29 height 7
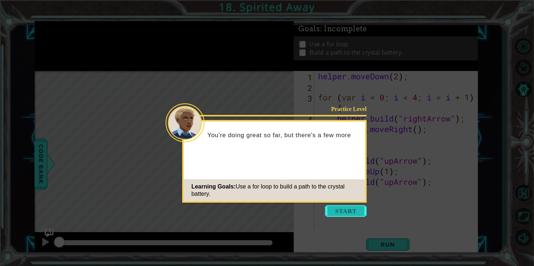
click at [326, 211] on button "Start" at bounding box center [346, 211] width 41 height 12
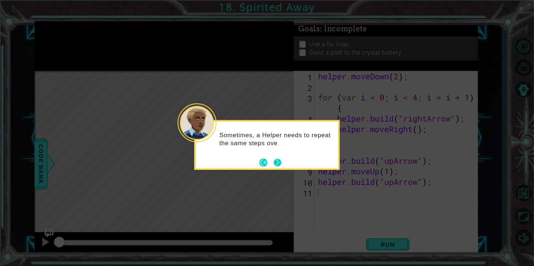
click at [279, 163] on button "Next" at bounding box center [278, 163] width 8 height 8
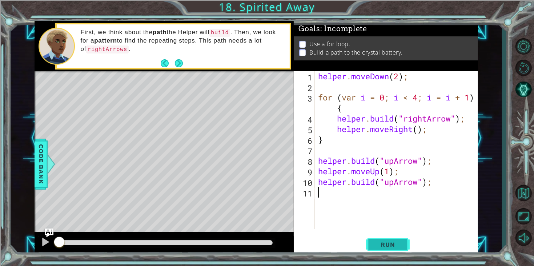
click at [395, 239] on button "Run" at bounding box center [388, 244] width 44 height 19
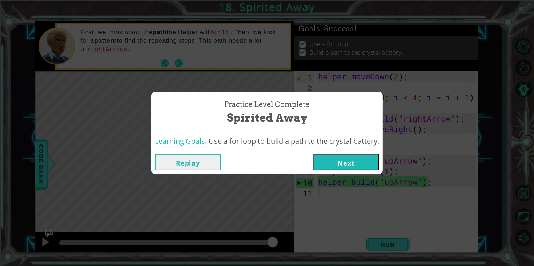
click at [364, 158] on button "Next" at bounding box center [346, 162] width 66 height 16
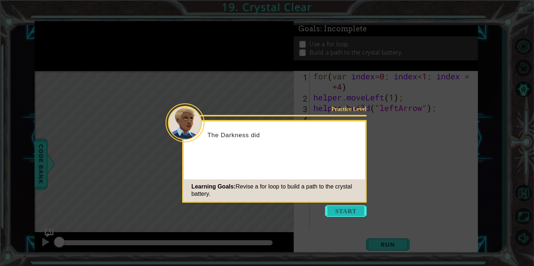
click at [354, 210] on button "Start" at bounding box center [346, 211] width 41 height 12
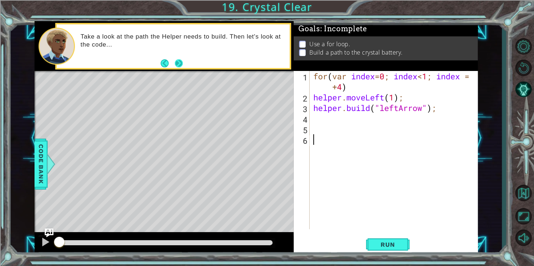
click at [179, 62] on button "Next" at bounding box center [179, 63] width 8 height 8
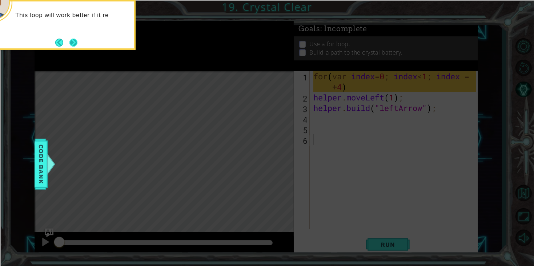
click at [72, 41] on button "Next" at bounding box center [73, 43] width 8 height 8
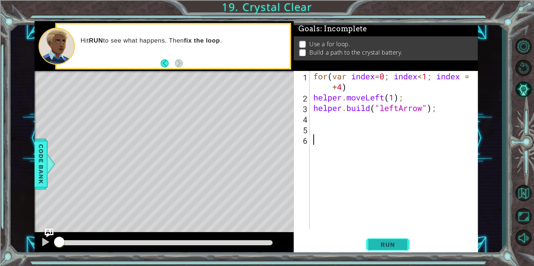
click at [396, 243] on span "Run" at bounding box center [388, 244] width 29 height 7
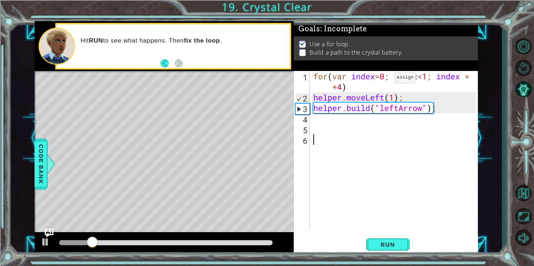
click at [384, 79] on div "for ( var index = 0 ; index < 1 ; index = + 4 ) helper . moveLeft ( 1 ) ; helpe…" at bounding box center [396, 166] width 168 height 190
click at [406, 247] on button "Run" at bounding box center [388, 244] width 44 height 19
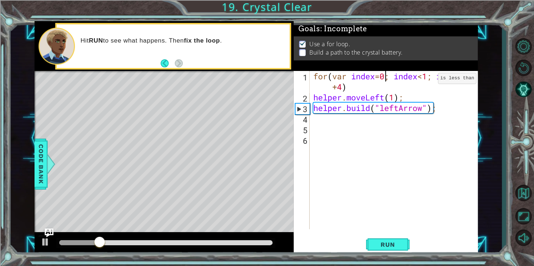
click at [428, 80] on div "for ( var index = 0 ; index < 1 ; index = + 4 ) helper . moveLeft ( 1 ) ; helpe…" at bounding box center [396, 166] width 168 height 190
click at [343, 87] on div "for ( var index = 0 ; index < 4 ; index = + 4 ) helper . moveLeft ( 1 ) ; helpe…" at bounding box center [396, 166] width 168 height 190
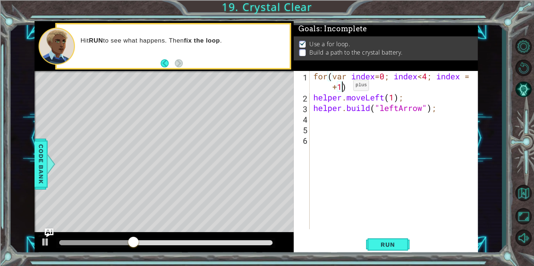
scroll to position [0, 7]
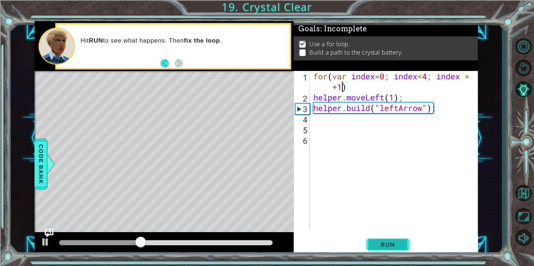
click at [390, 248] on button "Run" at bounding box center [388, 244] width 44 height 19
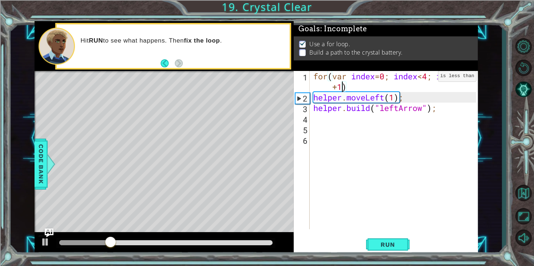
click at [428, 78] on div "for ( var index = 0 ; index < 4 ; index = + 1 ) helper . moveLeft ( 1 ) ; helpe…" at bounding box center [396, 166] width 168 height 190
click at [341, 86] on div "for ( var index = 0 ; index < 1 ; index = + 1 ) helper . moveLeft ( 1 ) ; helpe…" at bounding box center [396, 166] width 168 height 190
click at [402, 245] on button "Run" at bounding box center [388, 244] width 44 height 19
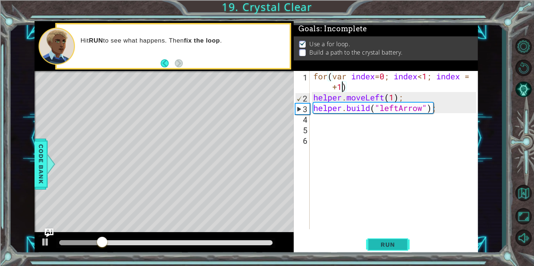
click at [400, 250] on button "Run" at bounding box center [388, 244] width 44 height 19
type textarea "for(var index=0; index<1; index = +4)"
click at [391, 248] on span "Run" at bounding box center [388, 244] width 29 height 7
click at [323, 129] on div "for ( var index = 0 ; index < 1 ; index = + 4 ) helper . moveLeft ( 1 ) ; helpe…" at bounding box center [396, 166] width 168 height 190
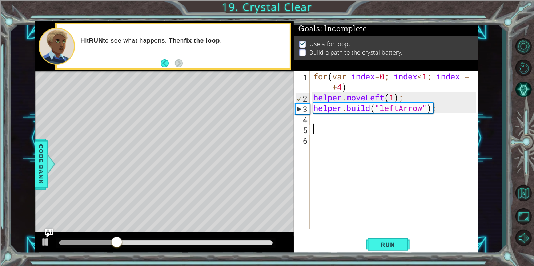
click at [160, 57] on div "Hit RUN to see what happens. Then fix the loop ." at bounding box center [183, 46] width 214 height 26
click at [165, 64] on button "Back" at bounding box center [168, 63] width 14 height 8
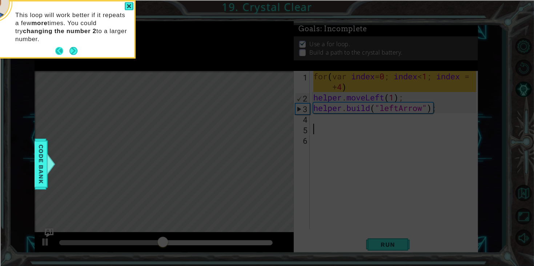
click at [57, 51] on button "Back" at bounding box center [62, 51] width 14 height 8
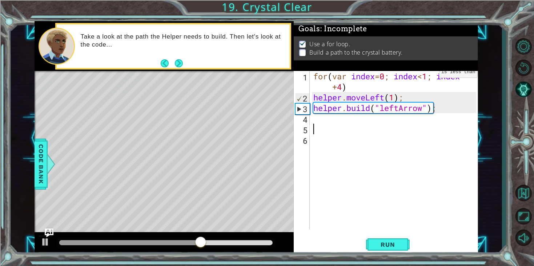
click at [428, 74] on div "for ( var index = 0 ; index < 1 ; index = + 4 ) helper . moveLeft ( 1 ) ; helpe…" at bounding box center [396, 166] width 168 height 190
click at [407, 243] on button "Run" at bounding box center [388, 244] width 44 height 19
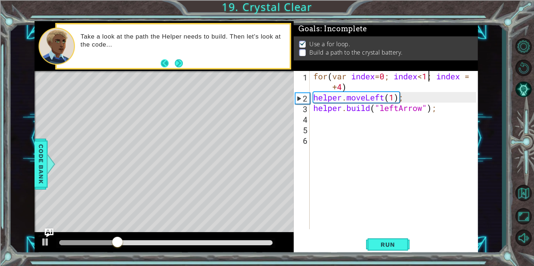
click at [168, 60] on button "Back" at bounding box center [168, 63] width 14 height 8
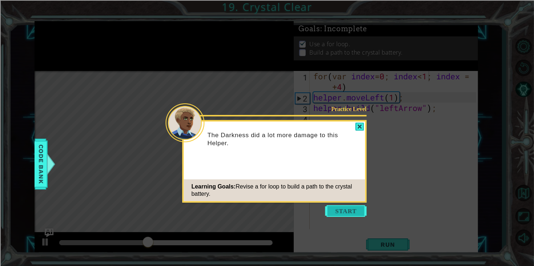
click at [346, 209] on button "Start" at bounding box center [346, 211] width 41 height 12
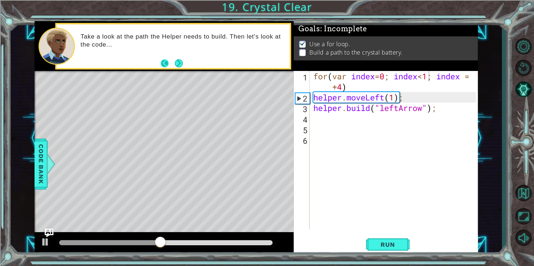
click at [164, 65] on button "Back" at bounding box center [168, 63] width 14 height 8
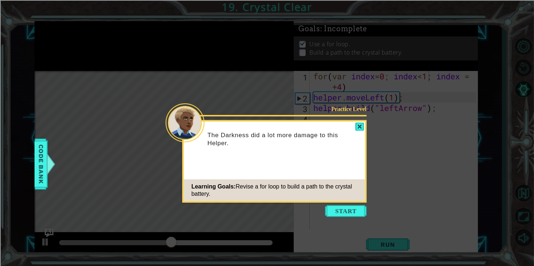
click at [354, 220] on icon at bounding box center [267, 133] width 534 height 266
click at [355, 217] on icon at bounding box center [267, 133] width 534 height 266
click at [357, 209] on button "Start" at bounding box center [346, 211] width 41 height 12
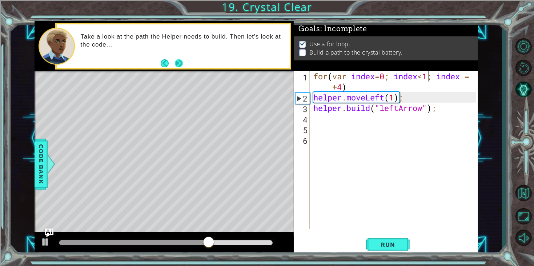
click at [179, 63] on button "Next" at bounding box center [179, 63] width 8 height 8
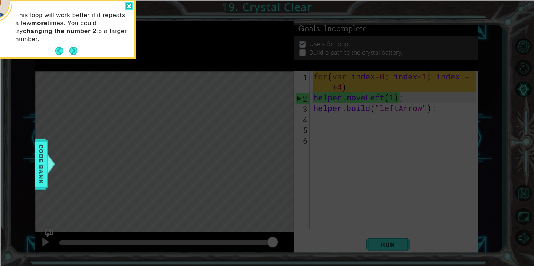
click at [129, 4] on div at bounding box center [129, 6] width 9 height 8
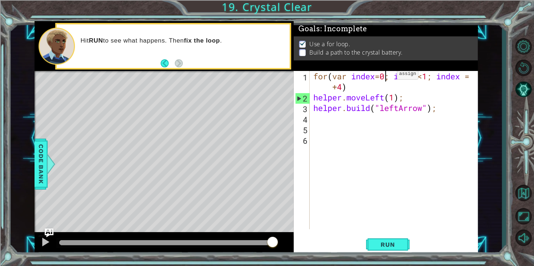
click at [386, 76] on div "for ( var index = 0 ; index < 1 ; index = + 4 ) helper . moveLeft ( 1 ) ; helpe…" at bounding box center [396, 166] width 168 height 190
click at [340, 88] on div "for ( var index = 4 ; index < 1 ; index = + 4 ) helper . moveLeft ( 1 ) ; helpe…" at bounding box center [396, 166] width 168 height 190
click at [400, 238] on button "Run" at bounding box center [388, 244] width 44 height 19
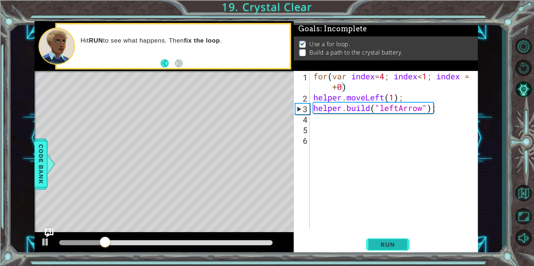
click at [390, 245] on span "Run" at bounding box center [388, 244] width 29 height 7
click at [379, 74] on div "for ( var index = 4 ; index < 1 ; index = + 0 ) helper . moveLeft ( 1 ) ; helpe…" at bounding box center [396, 166] width 168 height 190
click at [388, 77] on div "for ( var index = 4 ; index < 1 ; index = + 0 ) helper . moveLeft ( 1 ) ; helpe…" at bounding box center [396, 166] width 168 height 190
click at [386, 76] on div "for ( var index = 4 ; index < 1 ; index = + 0 ) helper . moveLeft ( 1 ) ; helpe…" at bounding box center [396, 166] width 168 height 190
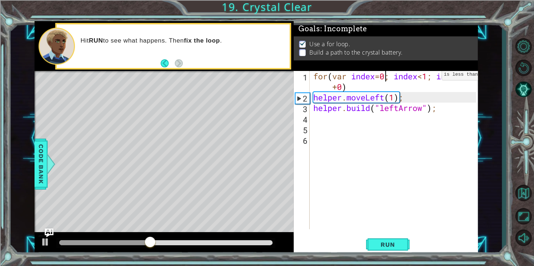
click at [431, 76] on div "for ( var index = 0 ; index < 1 ; index = + 0 ) helper . moveLeft ( 1 ) ; helpe…" at bounding box center [396, 166] width 168 height 190
click at [370, 245] on button "Run" at bounding box center [388, 244] width 44 height 19
click at [396, 247] on span "Run" at bounding box center [388, 244] width 29 height 7
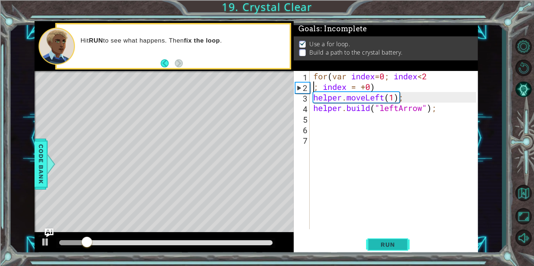
scroll to position [0, 2]
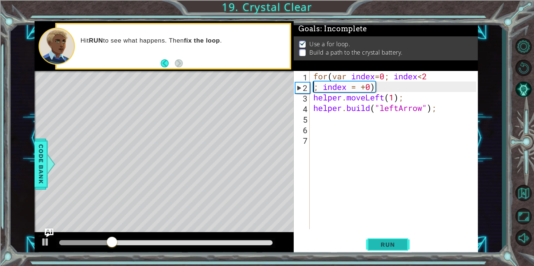
click at [380, 244] on span "Run" at bounding box center [388, 244] width 29 height 7
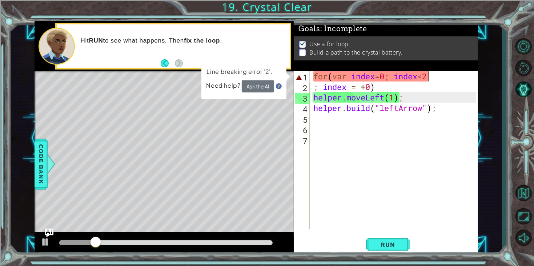
click at [432, 77] on div "for ( var index = 0 ; index < 2 ; index = + 0 ) helper . moveLeft ( 1 ) ; helpe…" at bounding box center [396, 160] width 168 height 179
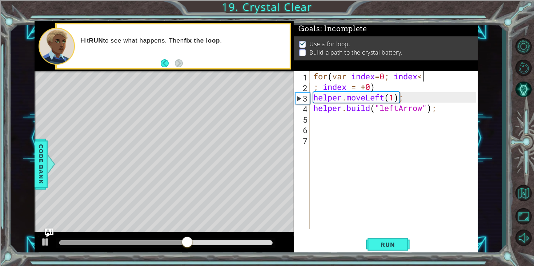
click at [382, 255] on div "for(var index=0; index< 1 2 3 4 5 6 7 for ( var index = 0 ; index < ; index = +…" at bounding box center [386, 163] width 184 height 184
click at [382, 248] on span "Run" at bounding box center [388, 244] width 29 height 7
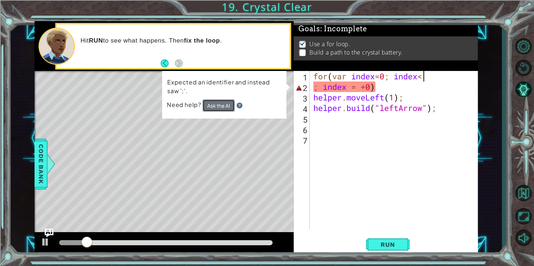
click at [225, 105] on button "Ask the AI" at bounding box center [219, 105] width 32 height 12
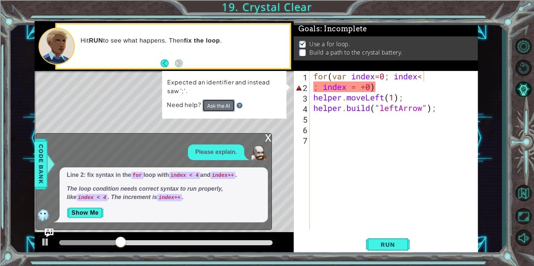
click at [205, 103] on button "Ask the AI" at bounding box center [219, 105] width 32 height 12
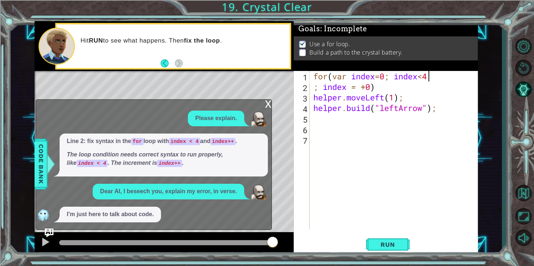
scroll to position [0, 5]
type textarea "for(var index=0; index<4"
click at [387, 240] on button "Run" at bounding box center [388, 244] width 44 height 19
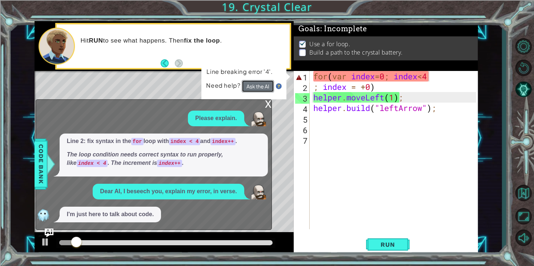
click at [266, 83] on button "Ask the AI" at bounding box center [258, 86] width 32 height 12
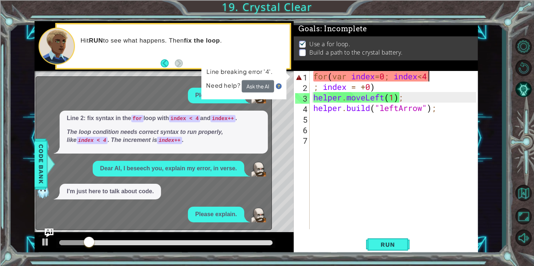
scroll to position [5, 0]
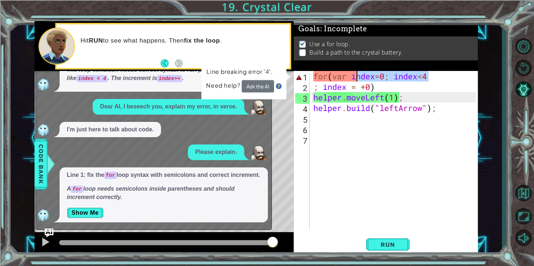
drag, startPoint x: 447, startPoint y: 78, endPoint x: 216, endPoint y: 59, distance: 231.4
click at [216, 59] on div "1 2 3 4 5 for ( var index = 0 ; index < 4 ; index ++ ) { helper . moveLeft ( 1 …" at bounding box center [257, 138] width 444 height 234
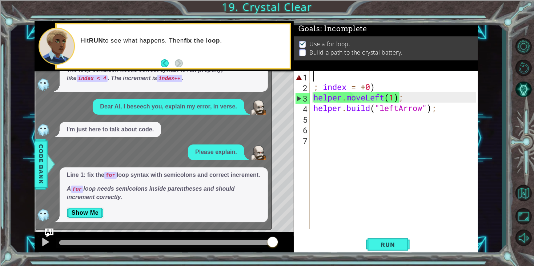
scroll to position [0, 0]
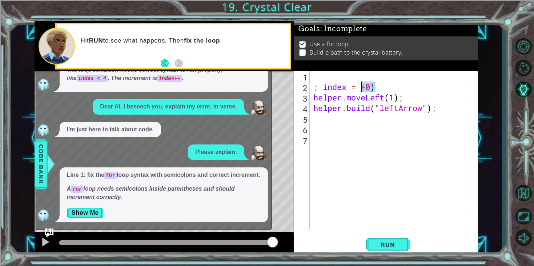
drag, startPoint x: 386, startPoint y: 84, endPoint x: 231, endPoint y: 87, distance: 155.3
click at [231, 87] on div "1 2 3 4 5 for ( var index = 0 ; index < 4 ; index ++ ) { helper . moveLeft ( 1 …" at bounding box center [257, 138] width 444 height 234
type textarea "; index = +0)"
click at [372, 246] on button "Run" at bounding box center [388, 244] width 44 height 19
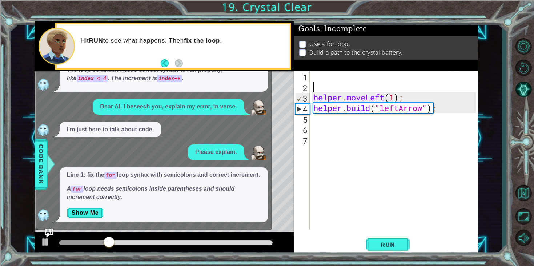
click at [320, 132] on div "helper . moveLeft ( 1 ) ; helper . build ( "leftArrow" ) ;" at bounding box center [396, 160] width 168 height 179
click at [317, 121] on div "helper . moveLeft ( 1 ) ; helper . build ( "leftArrow" ) ;" at bounding box center [396, 160] width 168 height 179
type textarea "x2"
click at [313, 88] on div "helper . moveLeft ( 1 ) ; helper . build ( "leftArrow" ) ; x2" at bounding box center [396, 160] width 168 height 179
type textarea "s"
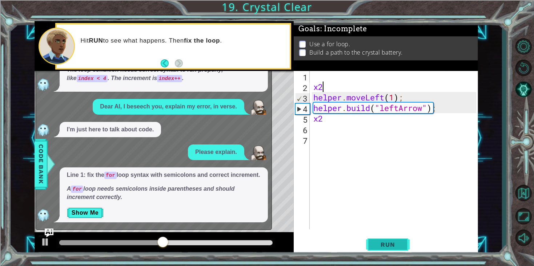
click at [395, 250] on button "Run" at bounding box center [388, 244] width 44 height 19
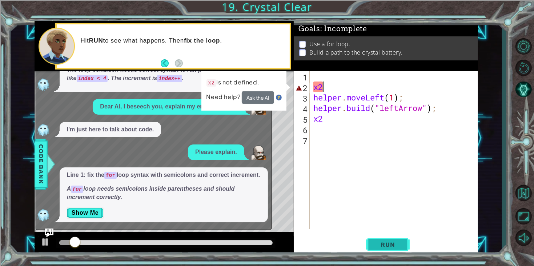
type textarea "x"
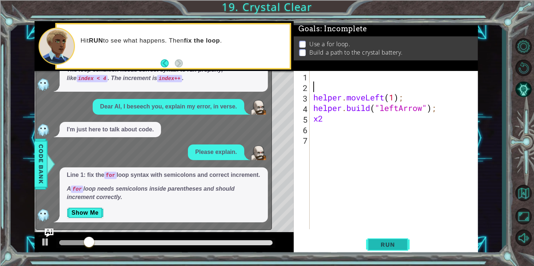
click at [401, 237] on button "Run" at bounding box center [388, 244] width 44 height 19
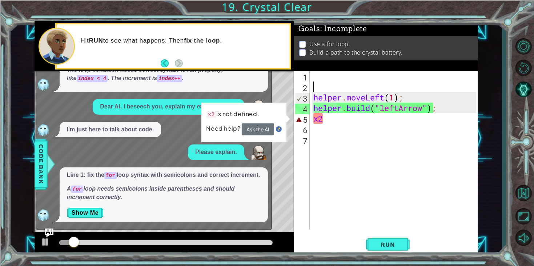
click at [343, 122] on div "helper . moveLeft ( 1 ) ; helper . build ( "leftArrow" ) ; x2" at bounding box center [396, 160] width 168 height 179
type textarea "x"
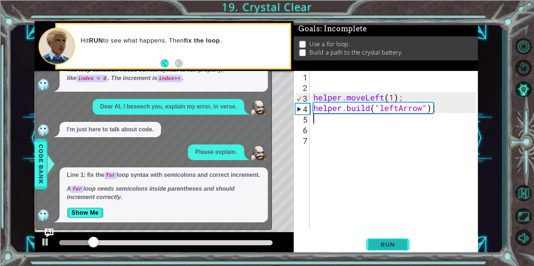
click at [399, 252] on button "Run" at bounding box center [388, 244] width 44 height 19
click at [328, 75] on div "helper . moveLeft ( 1 ) ; helper . build ( "leftArrow" ) ;" at bounding box center [396, 160] width 168 height 179
type textarea "for"
click at [386, 247] on span "Run" at bounding box center [388, 244] width 29 height 7
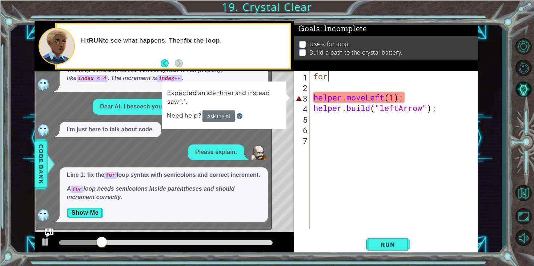
click at [201, 115] on span "Need help?" at bounding box center [185, 115] width 36 height 8
click at [213, 117] on button "Ask the AI" at bounding box center [219, 116] width 32 height 12
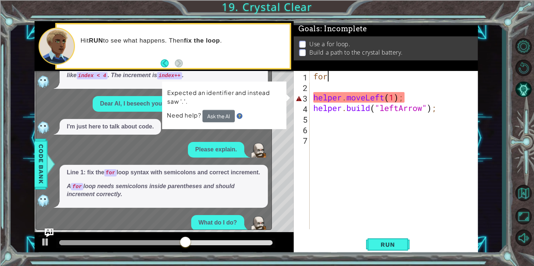
scroll to position [70, 0]
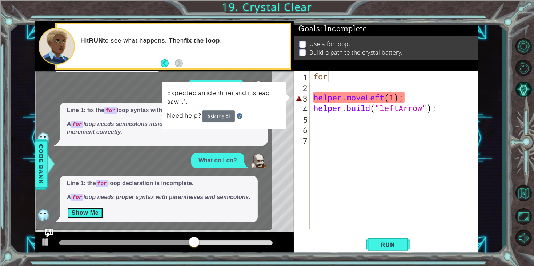
click at [95, 213] on button "Show Me" at bounding box center [85, 213] width 37 height 12
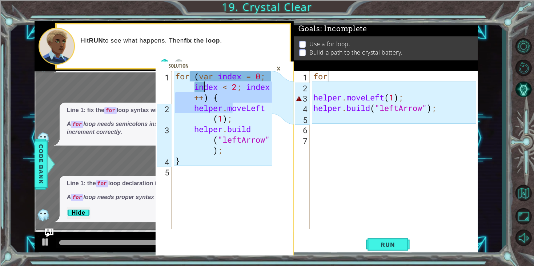
drag, startPoint x: 234, startPoint y: 113, endPoint x: 206, endPoint y: 87, distance: 38.1
click at [206, 87] on div "for ( var index = 0 ; index < 2 ; index ++ ) { helper . moveLeft ( 1 ) ; helper…" at bounding box center [225, 171] width 102 height 200
click at [211, 95] on div "for ( var index = 0 ; index < 2 ; index ++ ) { helper . moveLeft ( 1 ) ; helper…" at bounding box center [223, 150] width 98 height 158
type textarea "for (var index = 0; index < 2; index++) {"
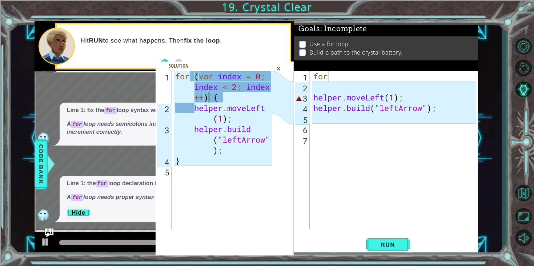
click at [202, 95] on div "for ( var index = 0 ; index < 2 ; index ++ ) { helper . moveLeft ( 1 ) ; helper…" at bounding box center [225, 171] width 102 height 200
click at [199, 97] on div "for ( var index = 0 ; index < 2 ; index ++ ) { helper . moveLeft ( 1 ) ; helper…" at bounding box center [225, 171] width 102 height 200
click at [202, 99] on div "for ( var index = 0 ; index < 2 ; index ++ ) { helper . moveLeft ( 1 ) ; helper…" at bounding box center [225, 171] width 102 height 200
click at [369, 236] on button "Run" at bounding box center [388, 244] width 44 height 19
